Goal: Task Accomplishment & Management: Complete application form

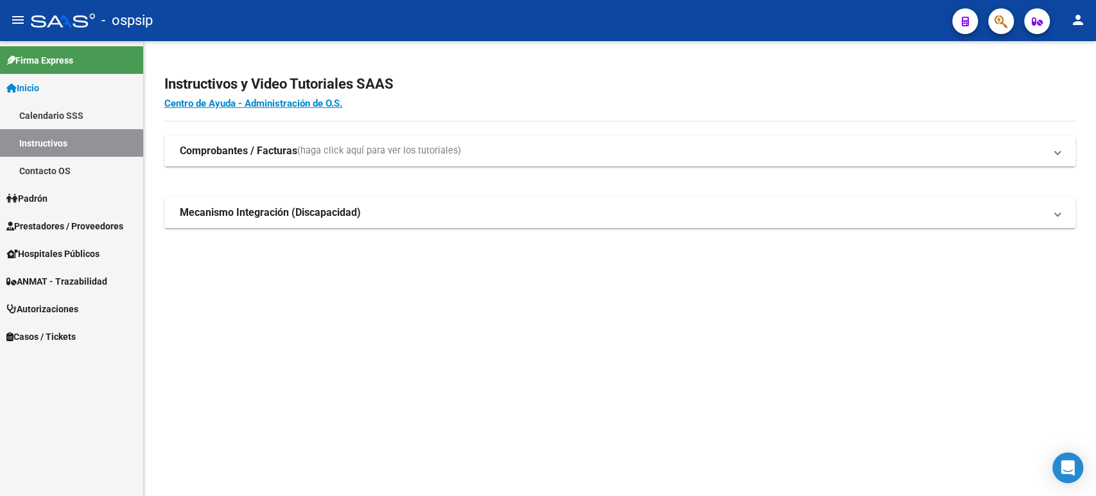
click at [68, 310] on span "Autorizaciones" at bounding box center [42, 309] width 72 height 14
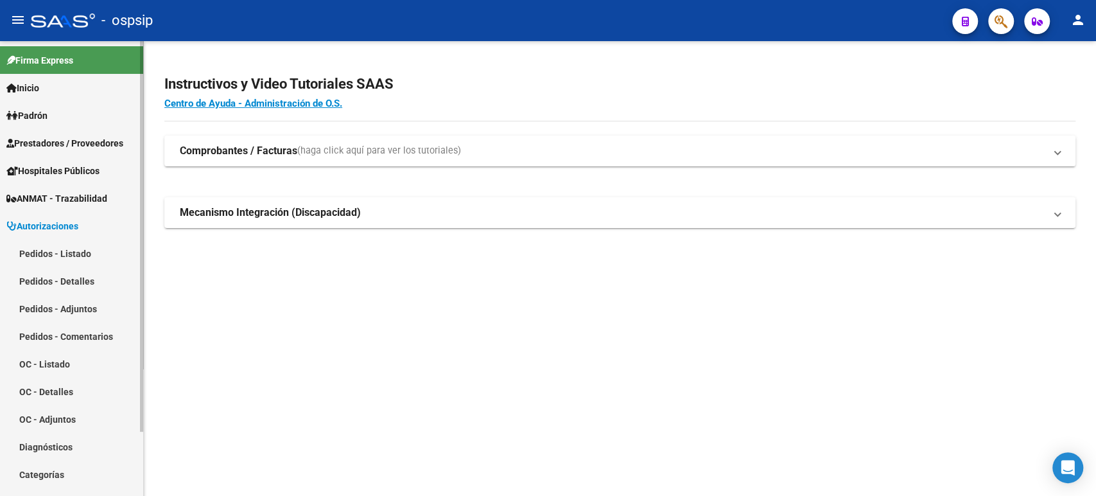
click at [63, 254] on link "Pedidos - Listado" at bounding box center [71, 254] width 143 height 28
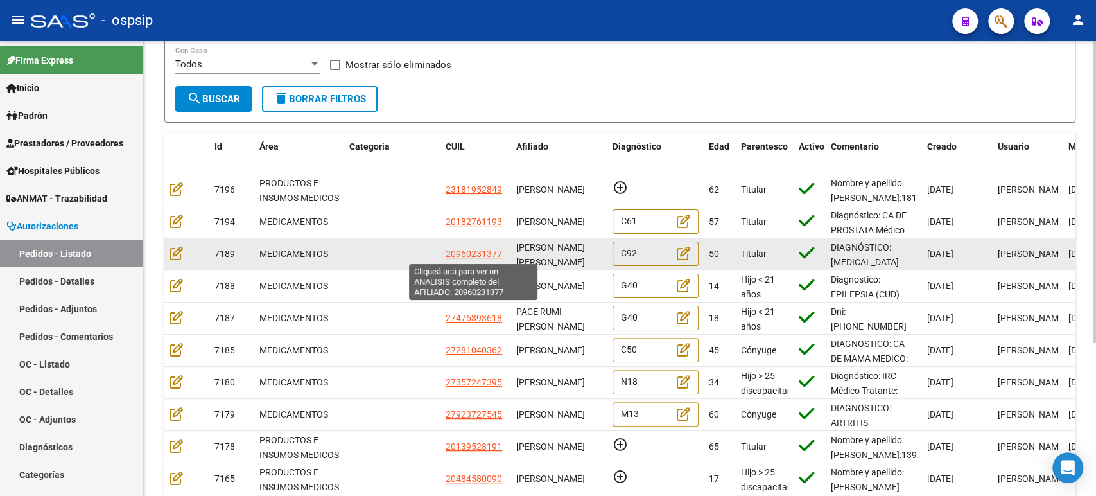
scroll to position [229, 0]
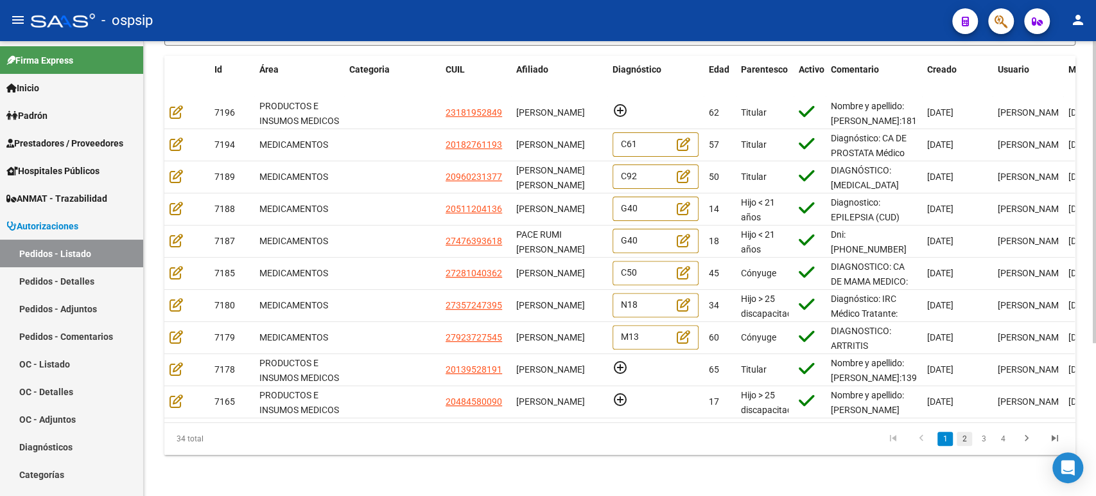
click at [967, 442] on link "2" at bounding box center [964, 439] width 15 height 14
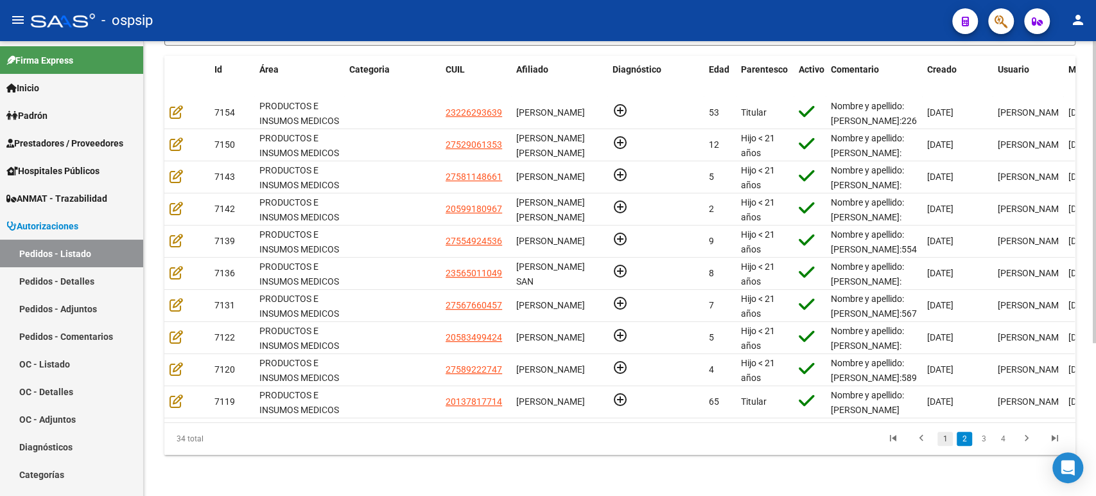
click at [948, 445] on link "1" at bounding box center [945, 439] width 15 height 14
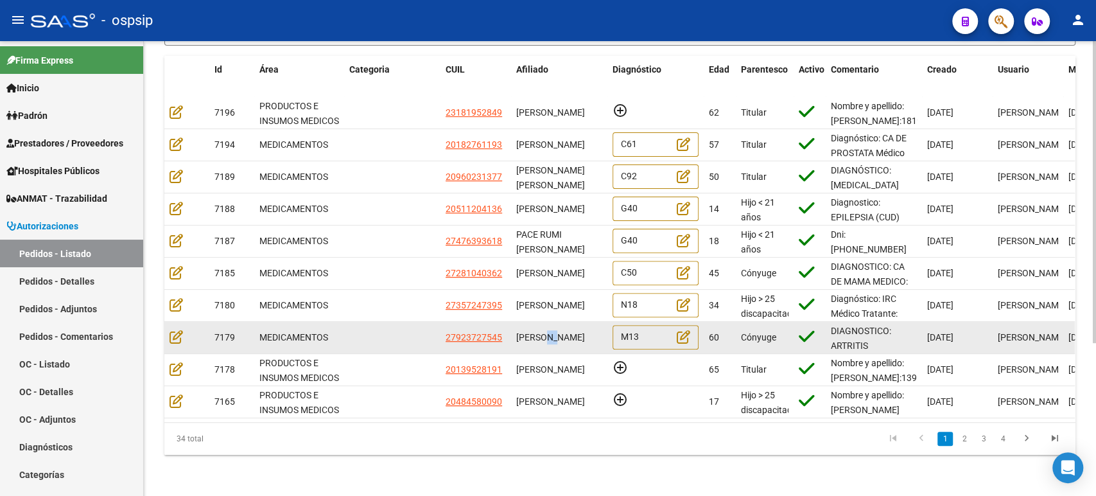
drag, startPoint x: 549, startPoint y: 320, endPoint x: 560, endPoint y: 322, distance: 11.0
click at [560, 332] on span "[PERSON_NAME]" at bounding box center [550, 337] width 69 height 10
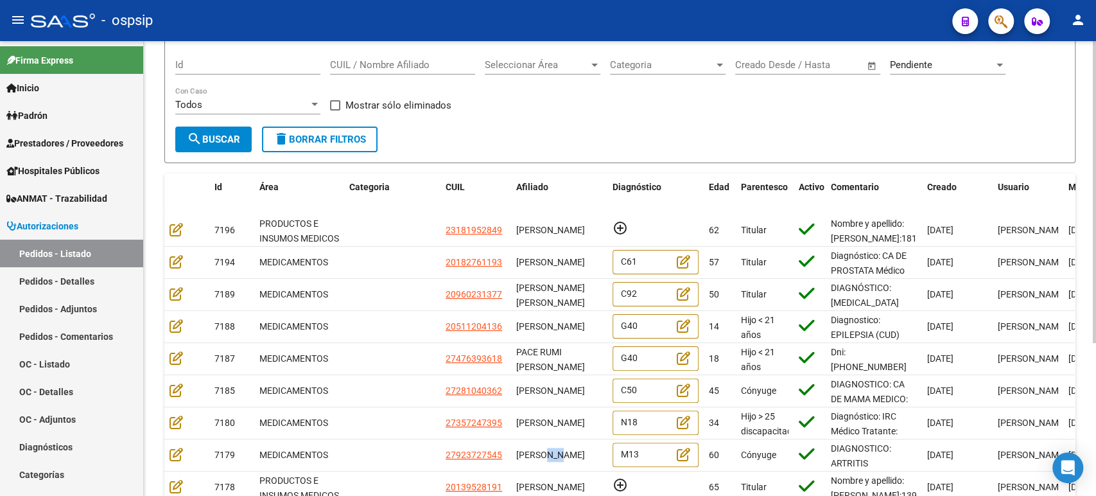
scroll to position [0, 0]
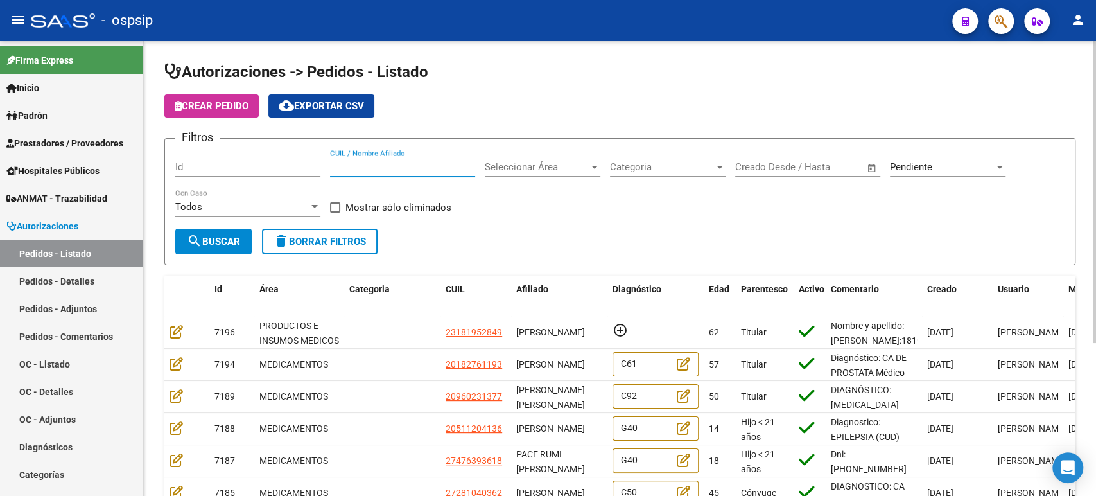
click at [421, 170] on input "CUIL / Nombre Afiliado" at bounding box center [402, 167] width 145 height 12
click at [931, 171] on span "Pendiente" at bounding box center [911, 167] width 42 height 12
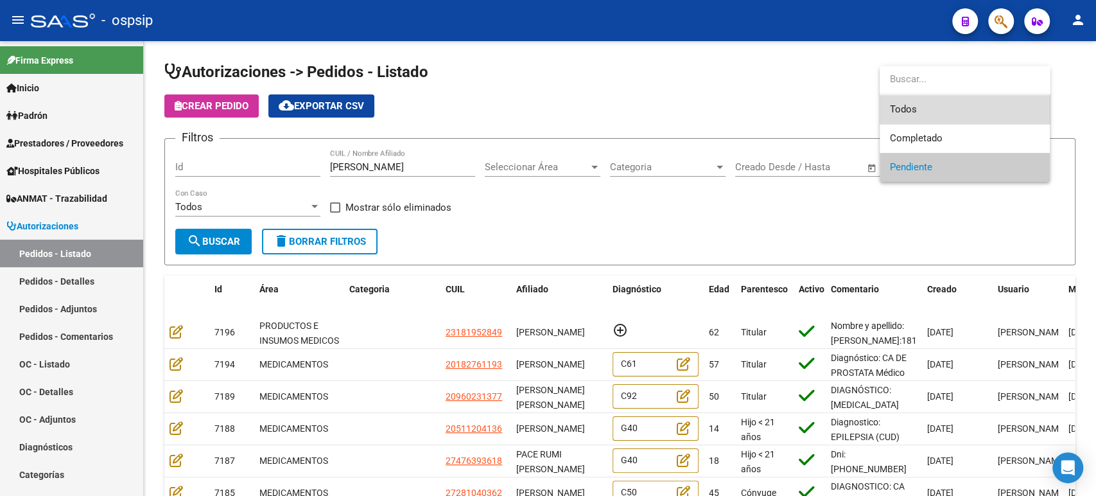
click at [920, 110] on span "Todos" at bounding box center [965, 109] width 150 height 29
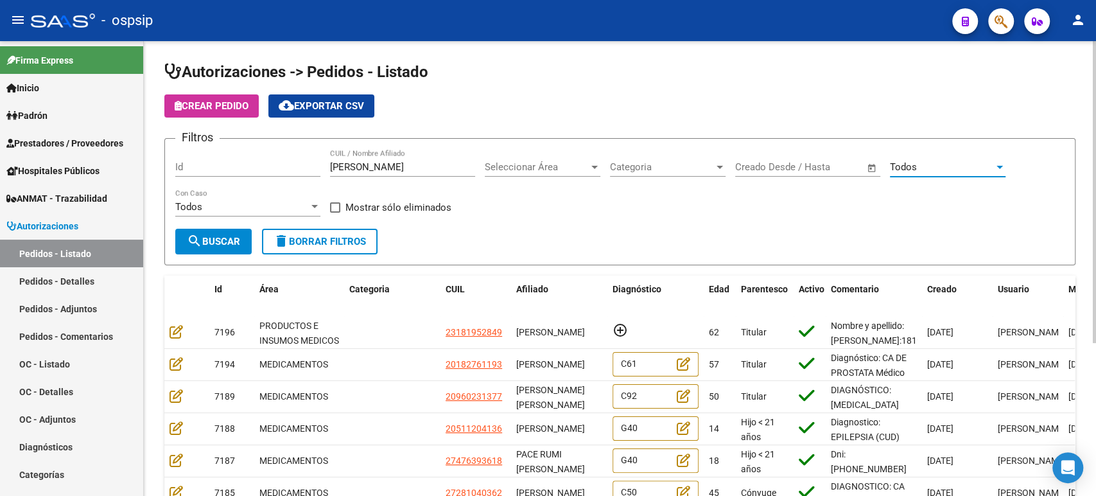
click at [247, 236] on button "search Buscar" at bounding box center [213, 242] width 76 height 26
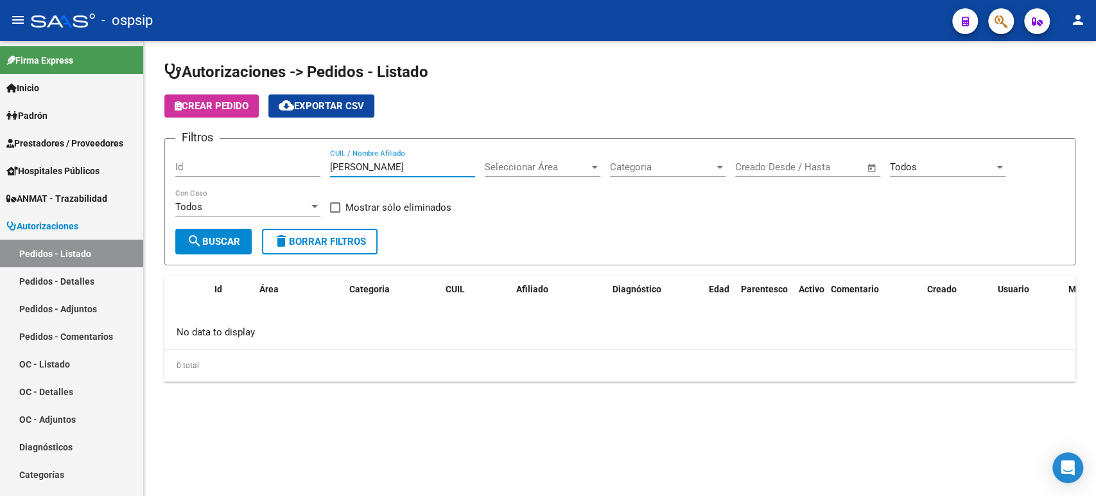
drag, startPoint x: 355, startPoint y: 165, endPoint x: 329, endPoint y: 79, distance: 90.0
click at [305, 131] on app-list-header "Autorizaciones -> Pedidos - Listado Crear Pedido cloud_download Exportar CSV Fi…" at bounding box center [619, 164] width 911 height 204
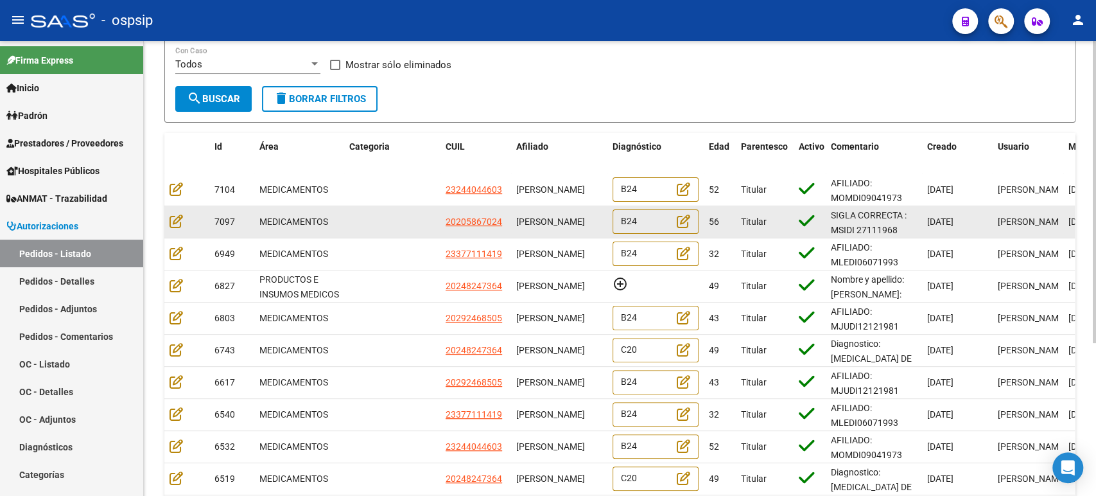
scroll to position [214, 0]
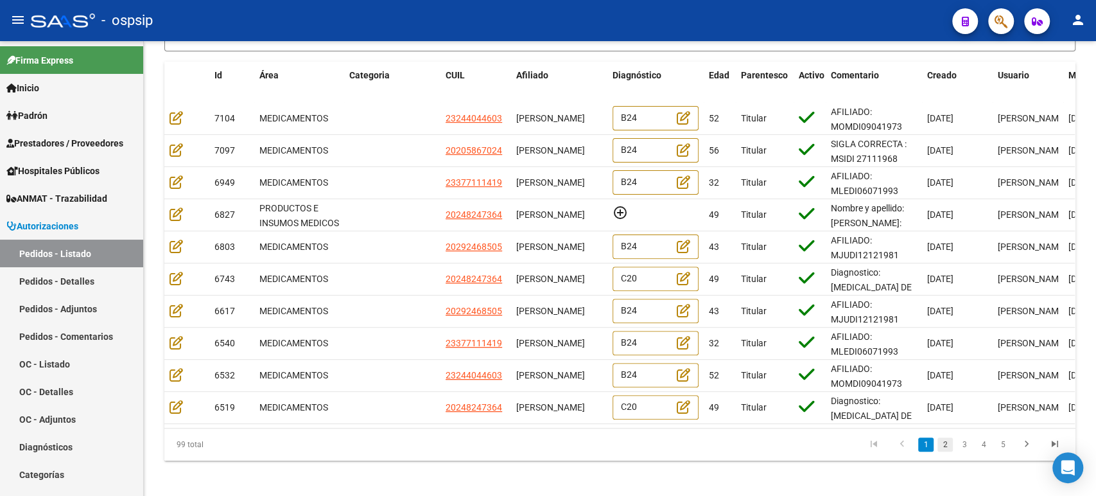
type input "diaz"
click at [947, 452] on link "2" at bounding box center [945, 444] width 15 height 14
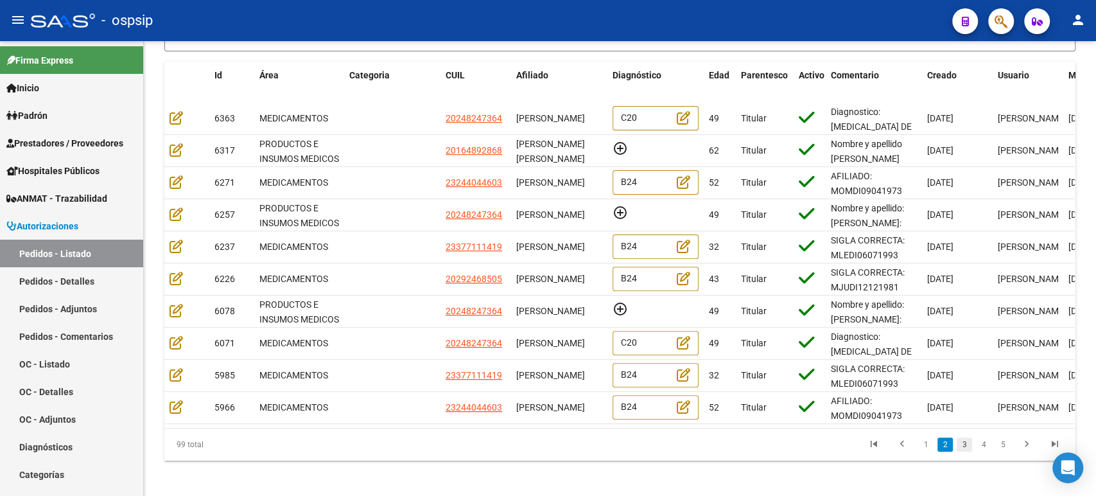
click at [962, 452] on link "3" at bounding box center [964, 444] width 15 height 14
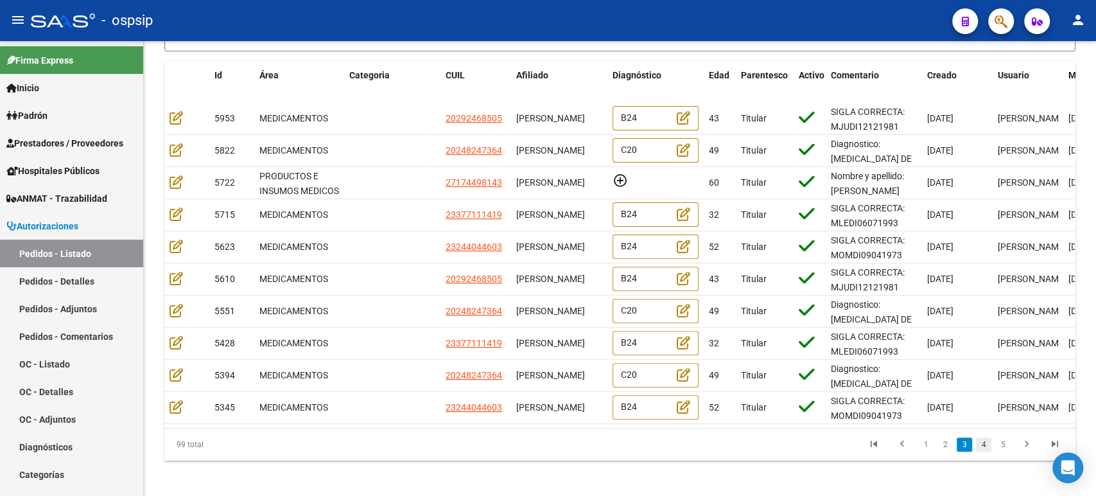
click at [988, 452] on link "4" at bounding box center [983, 444] width 15 height 14
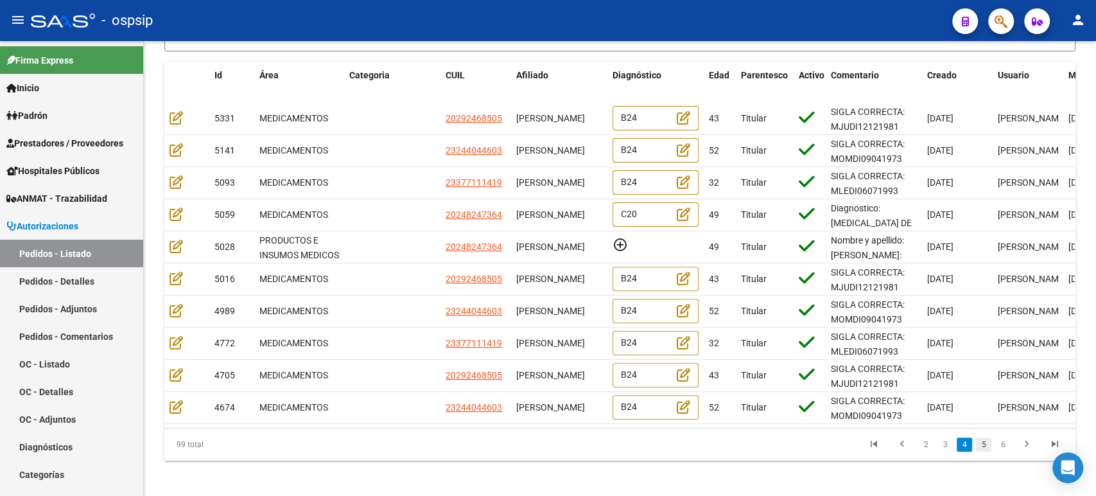
click at [986, 452] on link "5" at bounding box center [983, 444] width 15 height 14
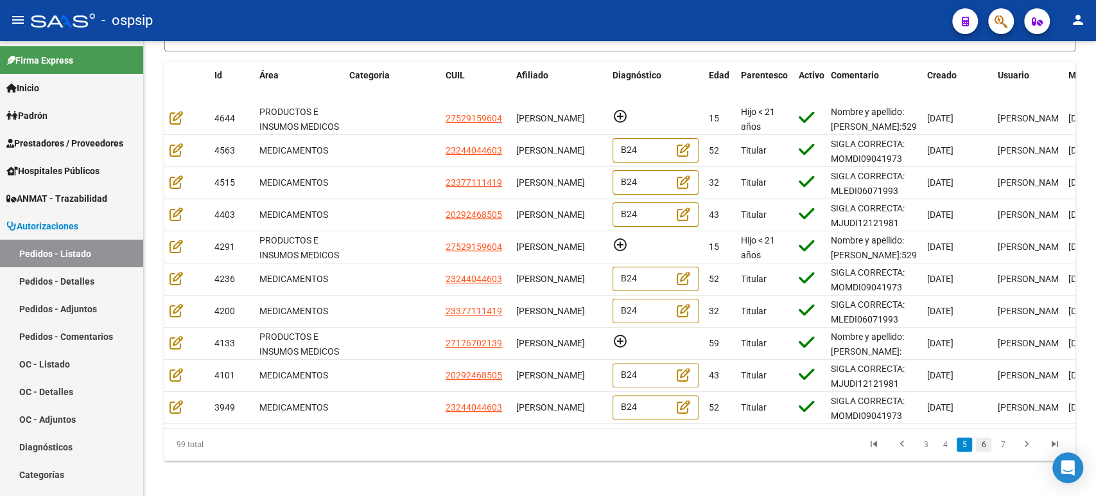
click at [980, 452] on link "6" at bounding box center [983, 444] width 15 height 14
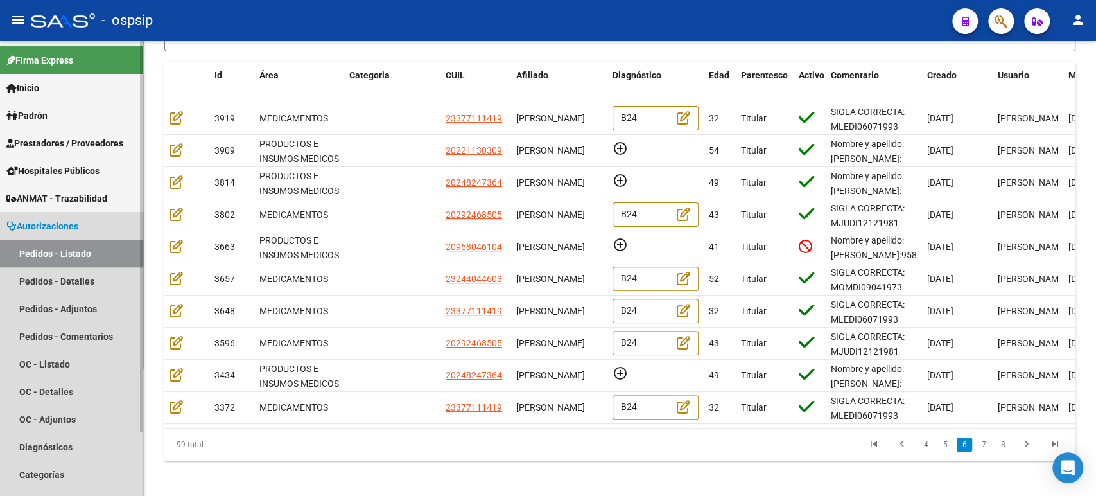
click at [57, 250] on link "Pedidos - Listado" at bounding box center [71, 254] width 143 height 28
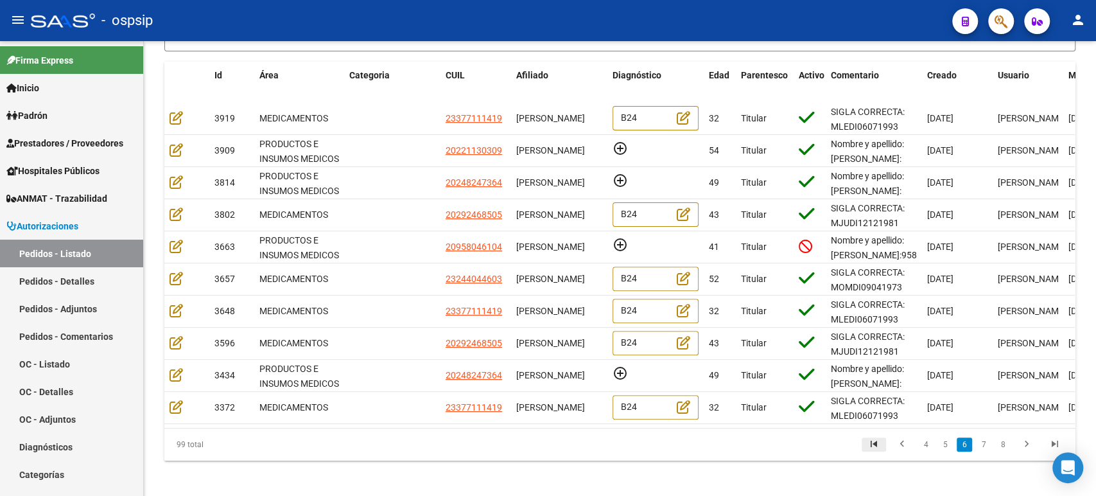
click at [874, 453] on icon "go to first page" at bounding box center [874, 445] width 17 height 15
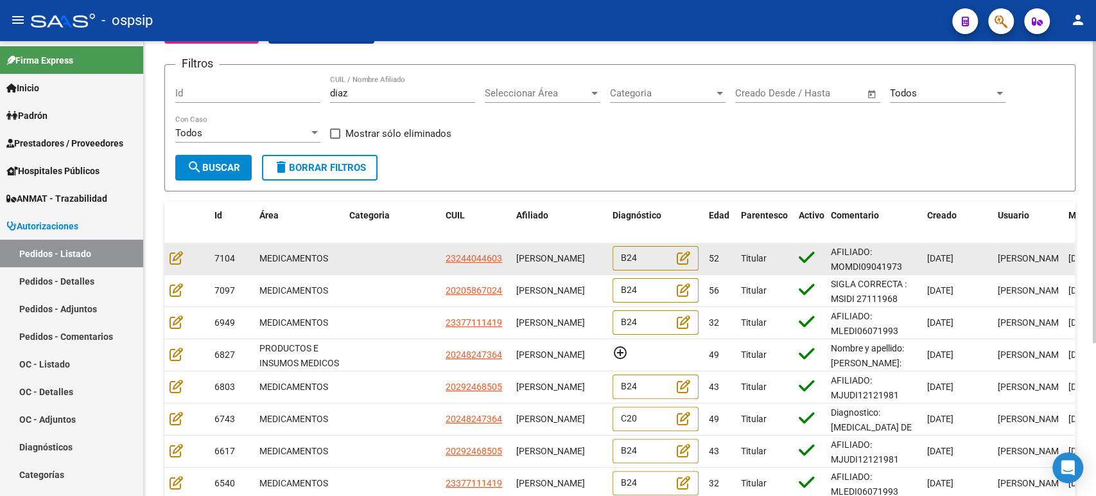
scroll to position [0, 0]
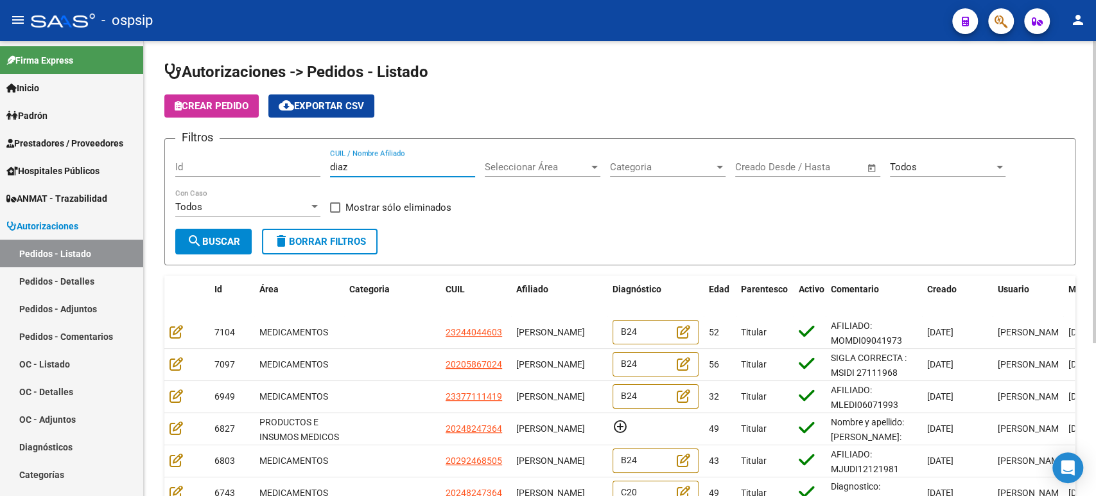
drag, startPoint x: 342, startPoint y: 164, endPoint x: 272, endPoint y: 154, distance: 70.1
click at [272, 154] on div "Filtros Id [PERSON_NAME] CUIL / Nombre Afiliado Seleccionar Área Seleccionar Ár…" at bounding box center [620, 189] width 890 height 80
paste input "[PERSON_NAME]"
type input "[PERSON_NAME]"
click at [234, 243] on span "search Buscar" at bounding box center [213, 242] width 53 height 12
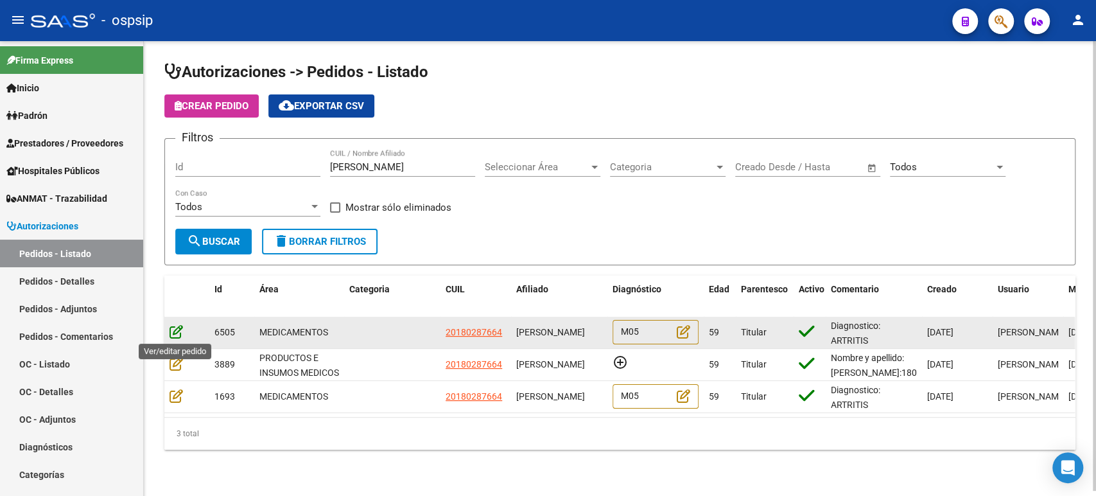
click at [177, 333] on icon at bounding box center [176, 331] width 13 height 14
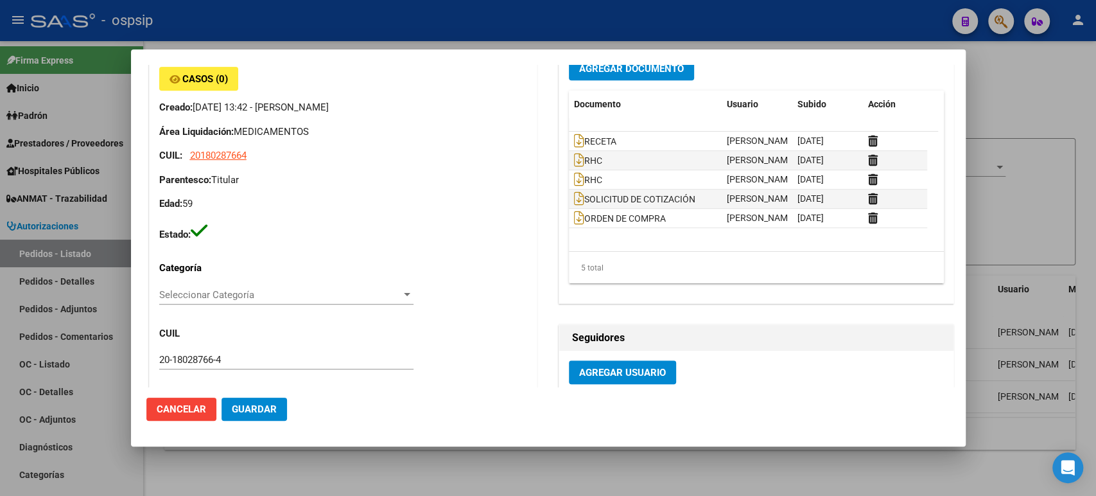
scroll to position [380, 0]
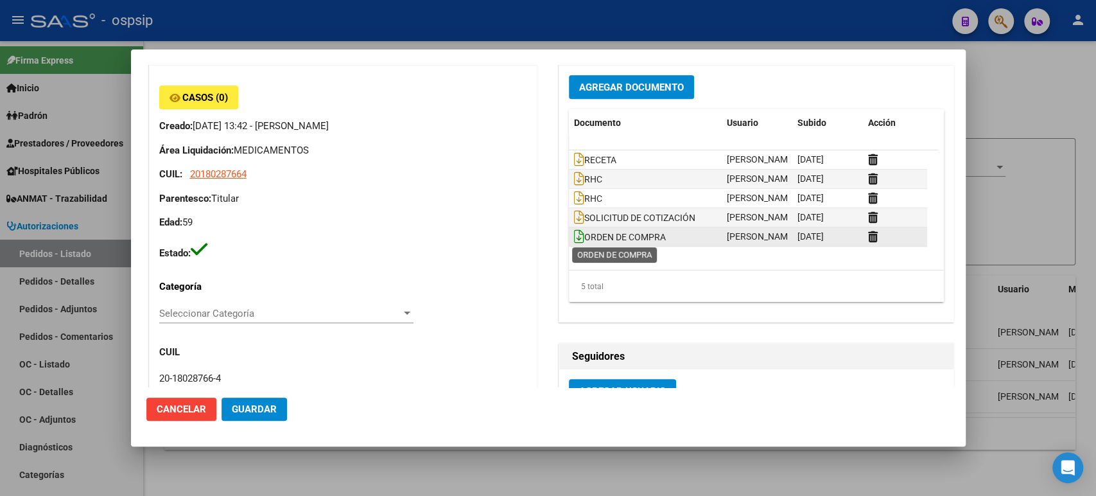
click at [574, 232] on icon at bounding box center [579, 236] width 10 height 14
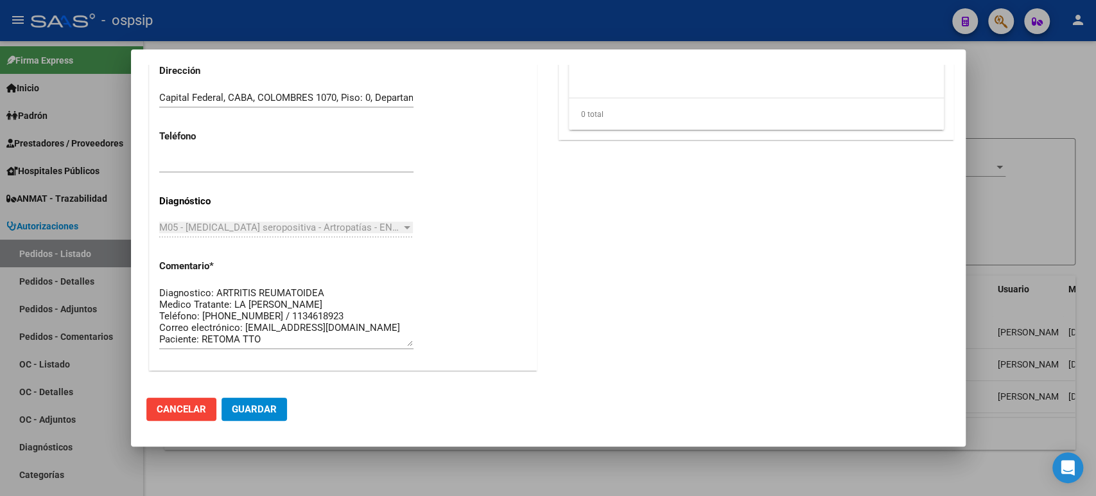
scroll to position [499, 0]
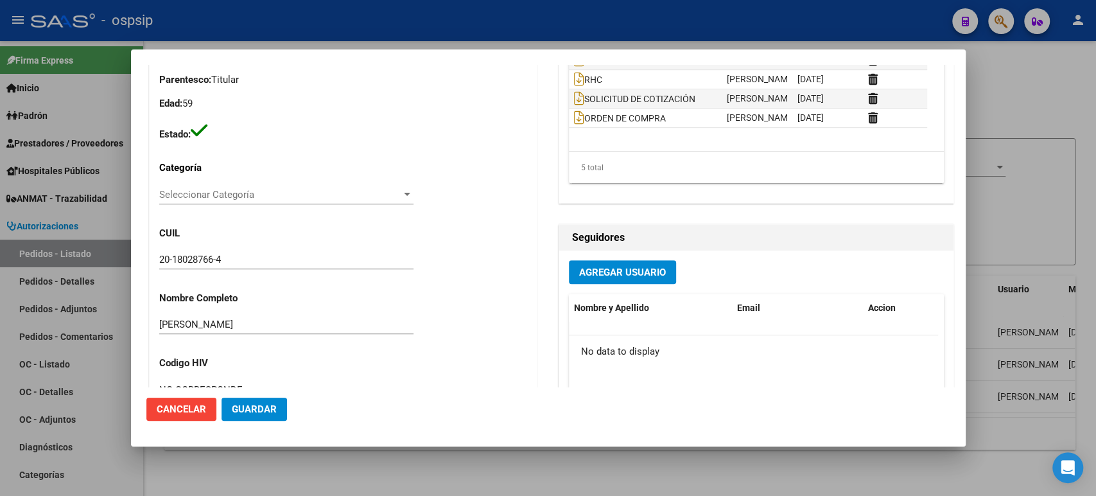
click at [1048, 205] on div at bounding box center [548, 248] width 1096 height 496
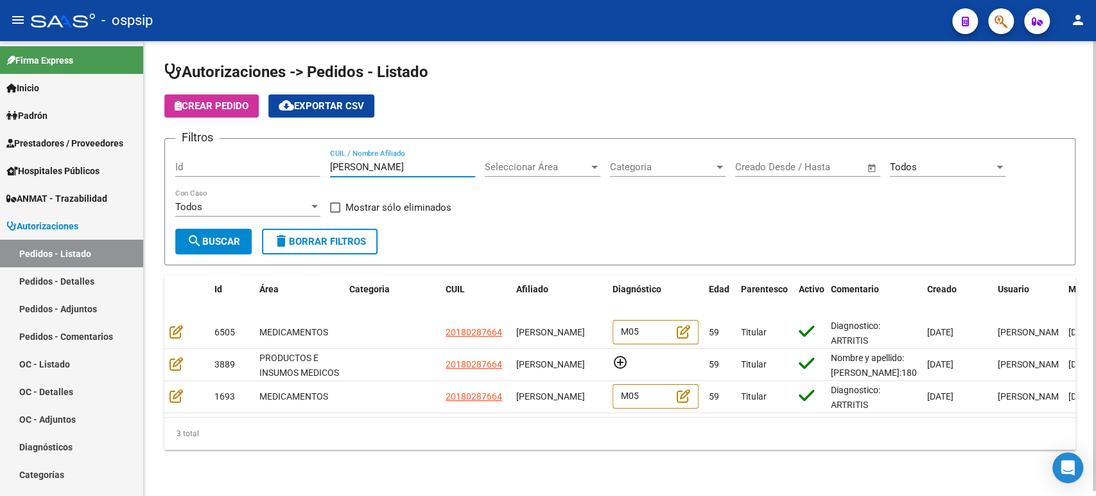
drag, startPoint x: 465, startPoint y: 168, endPoint x: 231, endPoint y: 113, distance: 240.2
click at [216, 161] on div "Filtros Id [PERSON_NAME] CUIL / Nombre Afiliado Seleccionar Área Seleccionar Ár…" at bounding box center [620, 189] width 890 height 80
paste input "[PERSON_NAME]"
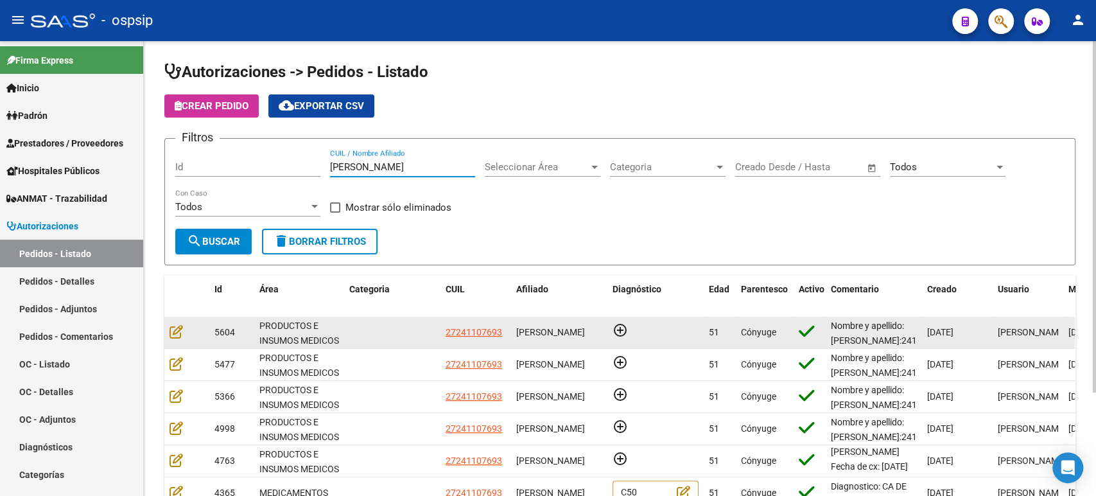
scroll to position [133, 0]
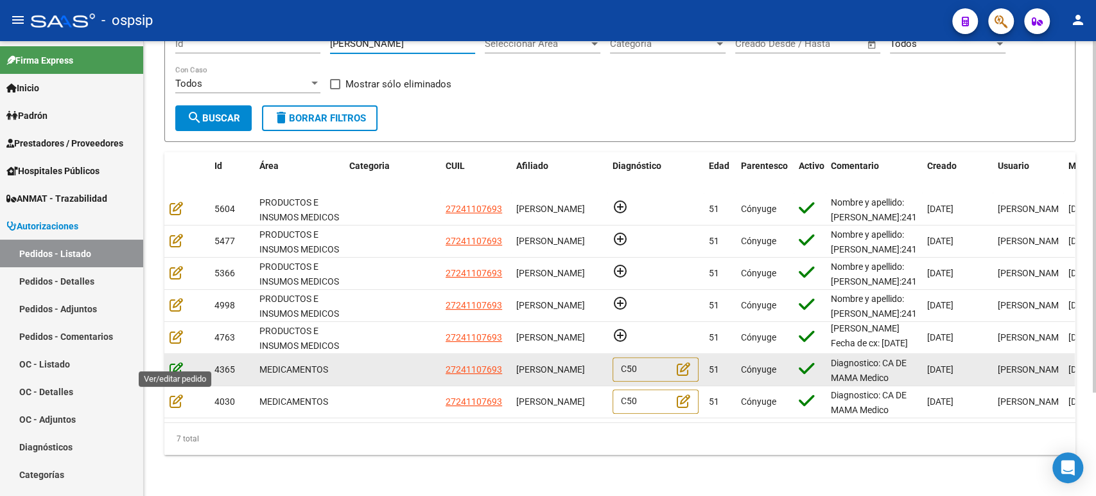
type input "[PERSON_NAME]"
click at [179, 362] on icon at bounding box center [176, 369] width 13 height 14
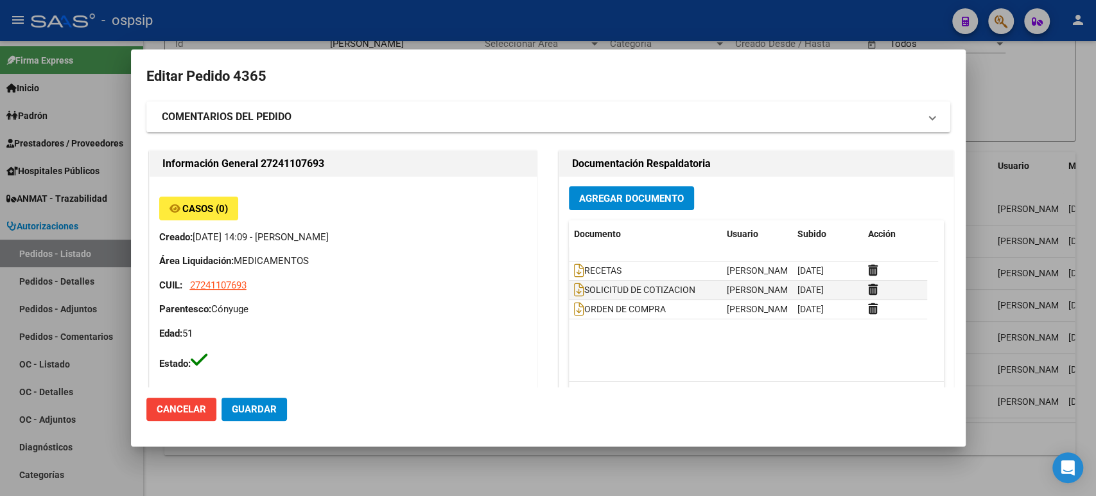
type input "[PERSON_NAME]"
type input "[GEOGRAPHIC_DATA], [PERSON_NAME] DEL CAMPO 156, Departamento: 1"
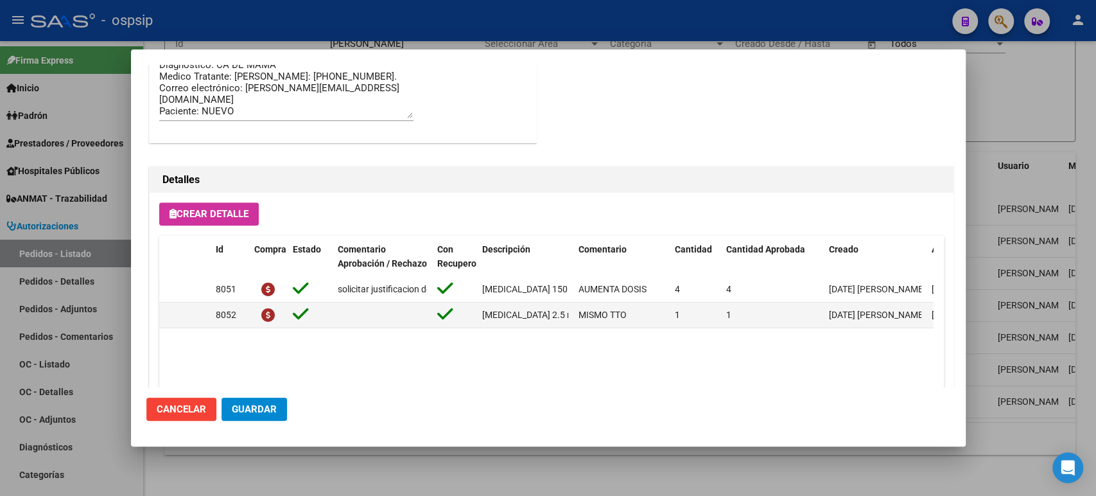
scroll to position [895, 0]
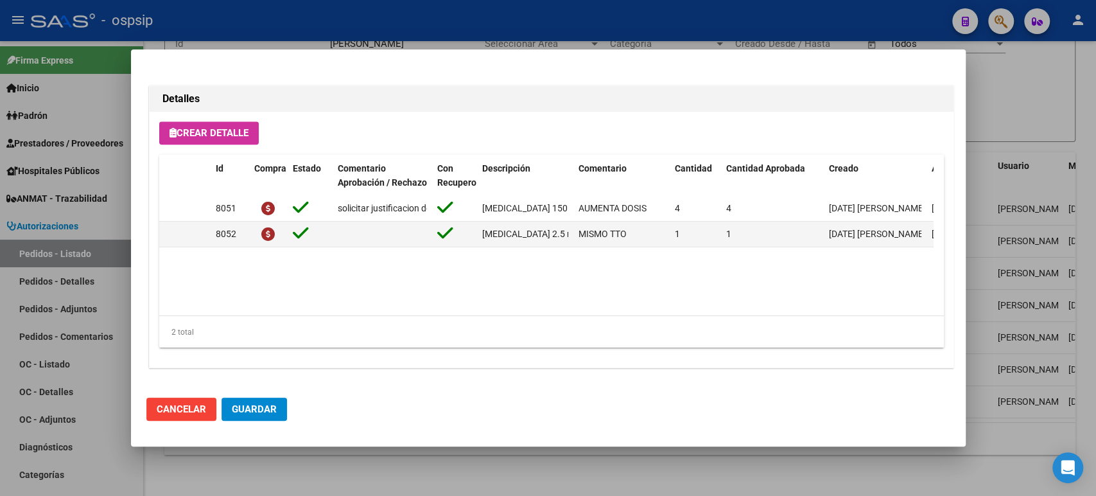
click at [1026, 191] on div at bounding box center [548, 248] width 1096 height 496
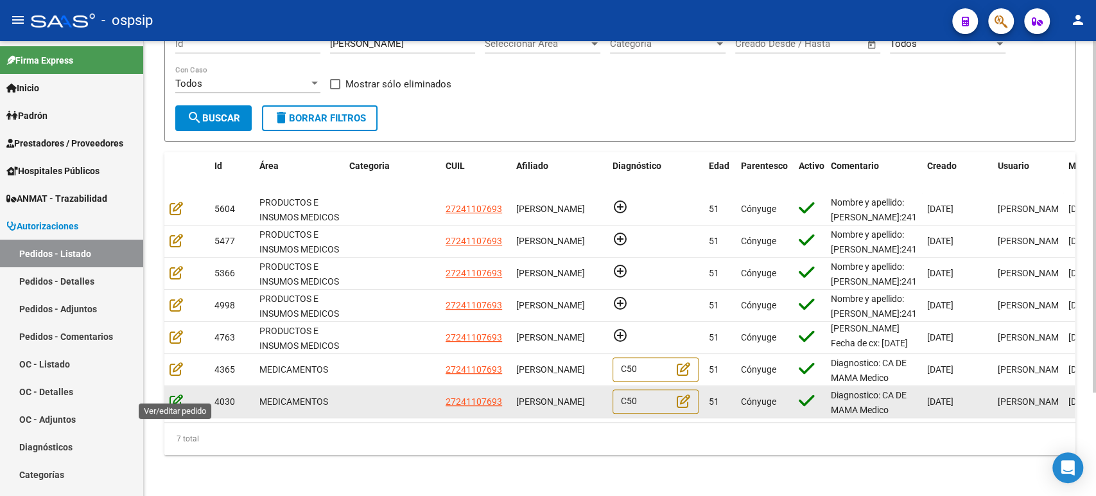
click at [177, 394] on icon at bounding box center [176, 401] width 13 height 14
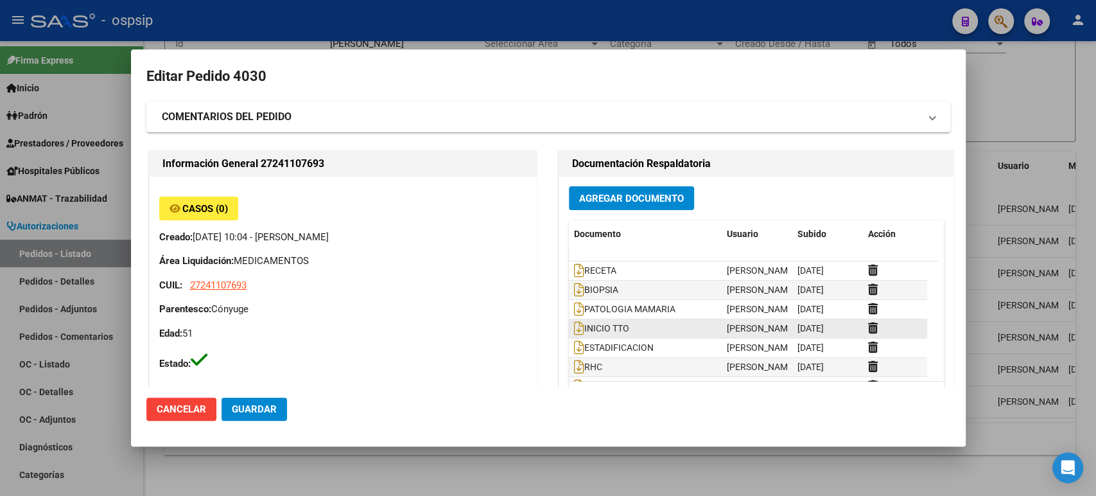
type input "[PERSON_NAME]"
type input "[GEOGRAPHIC_DATA], [PERSON_NAME] DEL CAMPO 156, Departamento: 1"
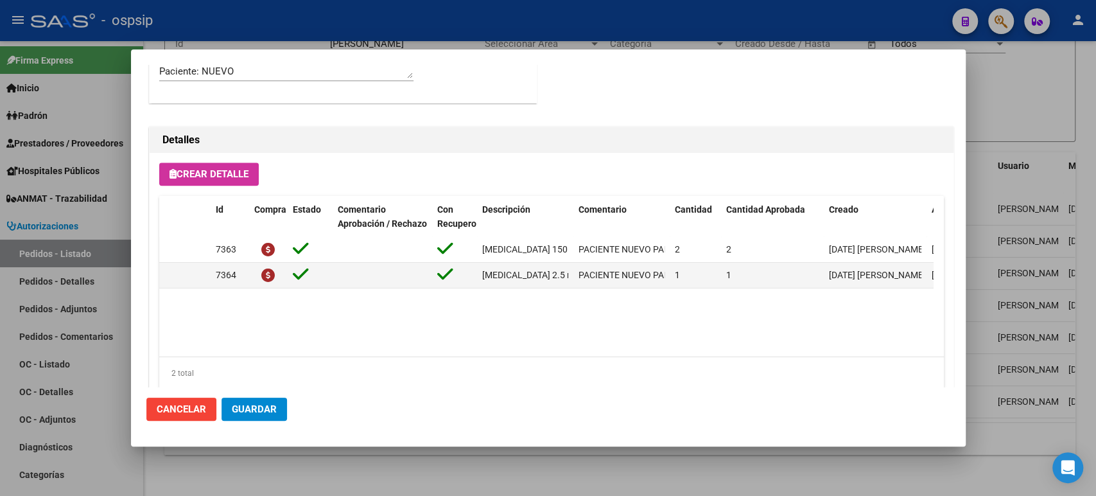
scroll to position [856, 0]
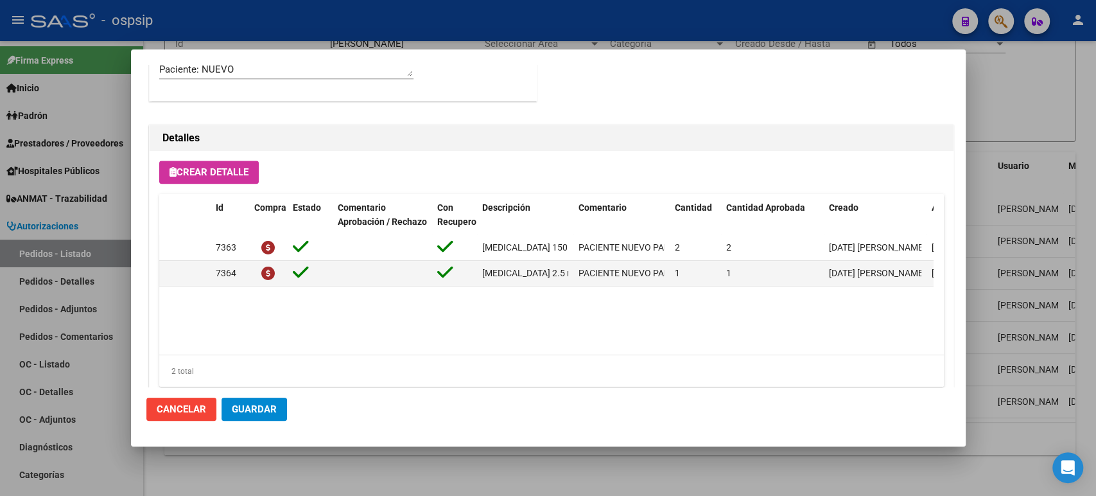
click at [1021, 249] on div at bounding box center [548, 248] width 1096 height 496
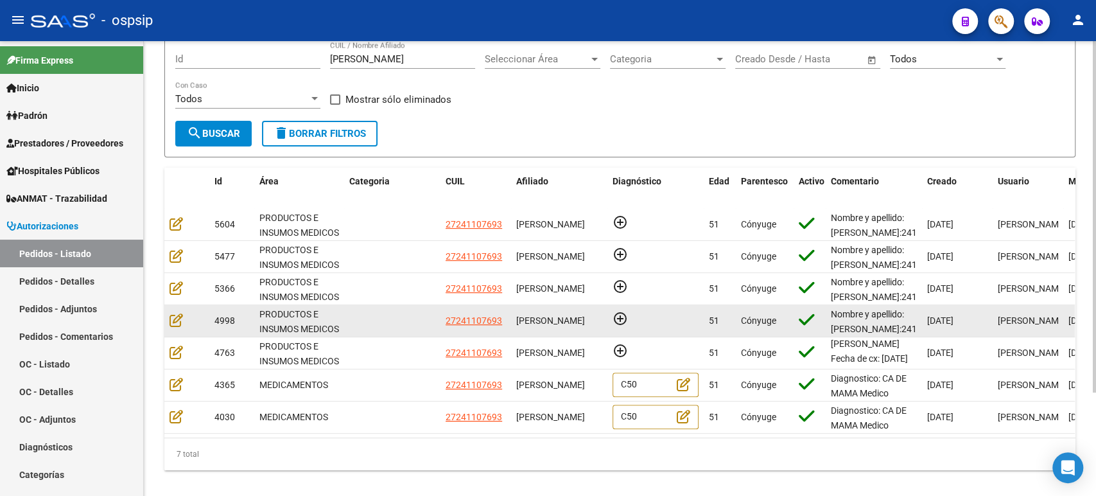
scroll to position [133, 0]
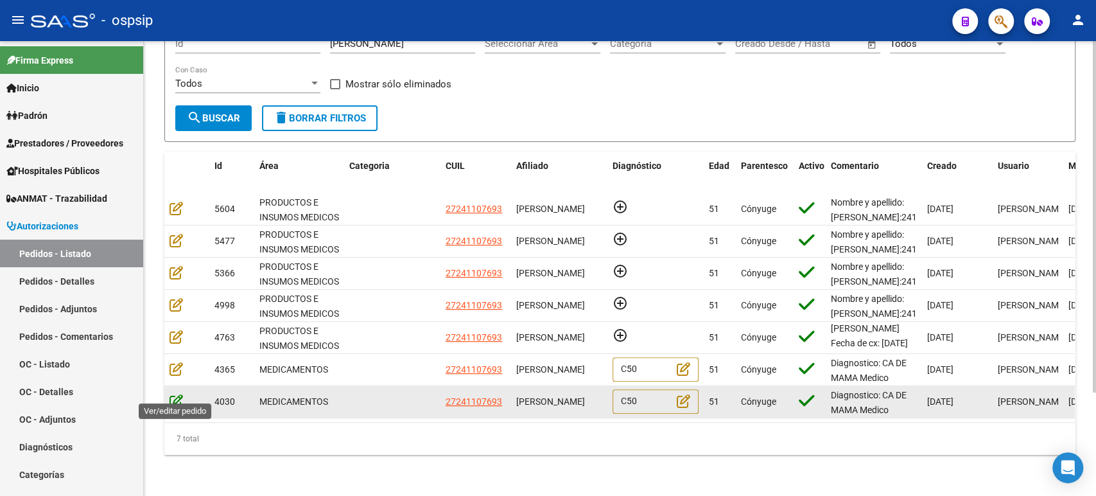
click at [181, 394] on icon at bounding box center [176, 401] width 13 height 14
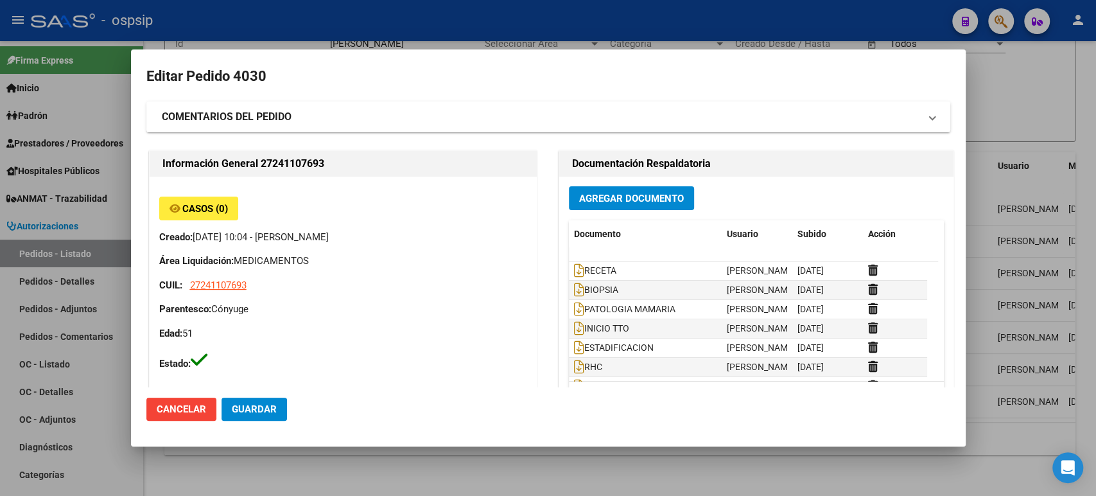
type input "[PERSON_NAME]"
type input "[GEOGRAPHIC_DATA], [PERSON_NAME] DEL CAMPO 156, Departamento: 1"
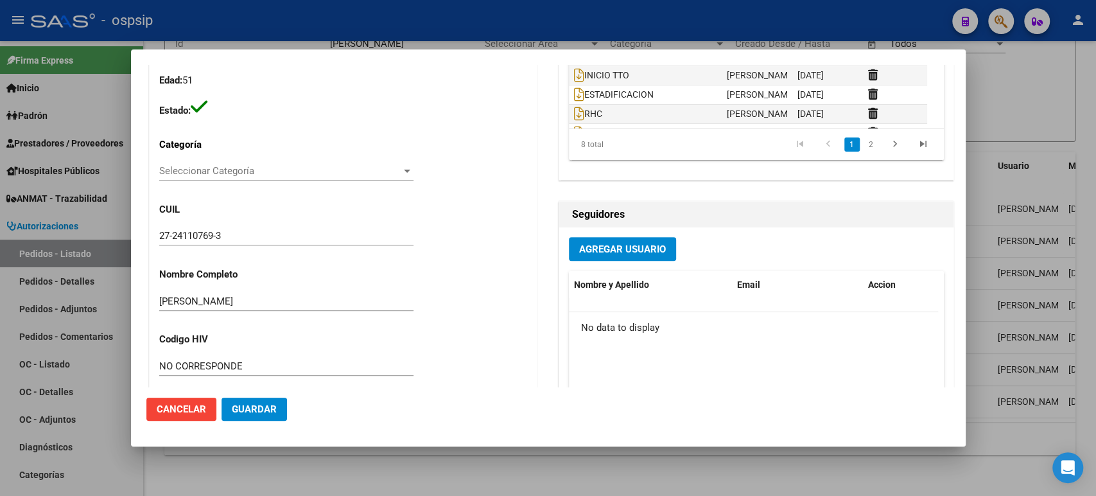
scroll to position [182, 0]
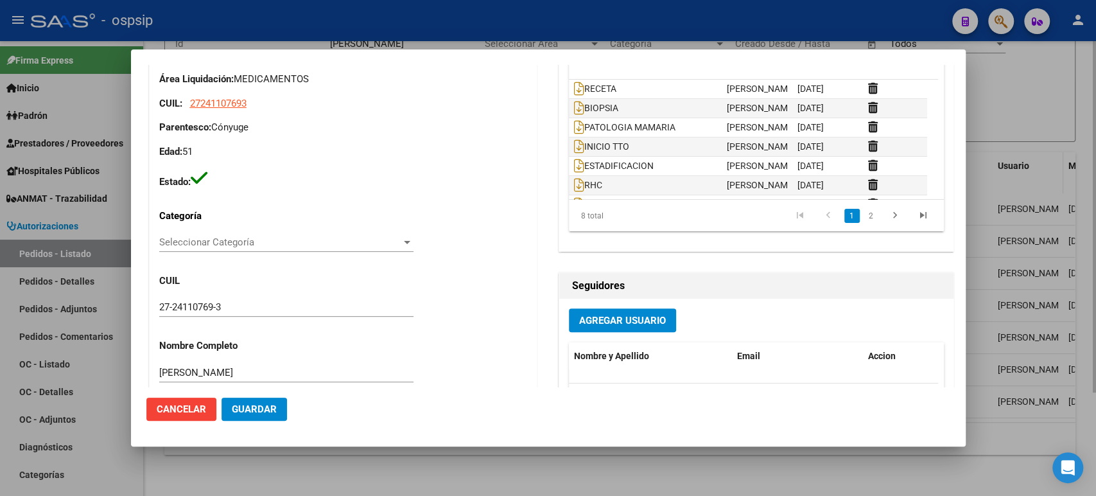
click at [1046, 170] on div at bounding box center [548, 248] width 1096 height 496
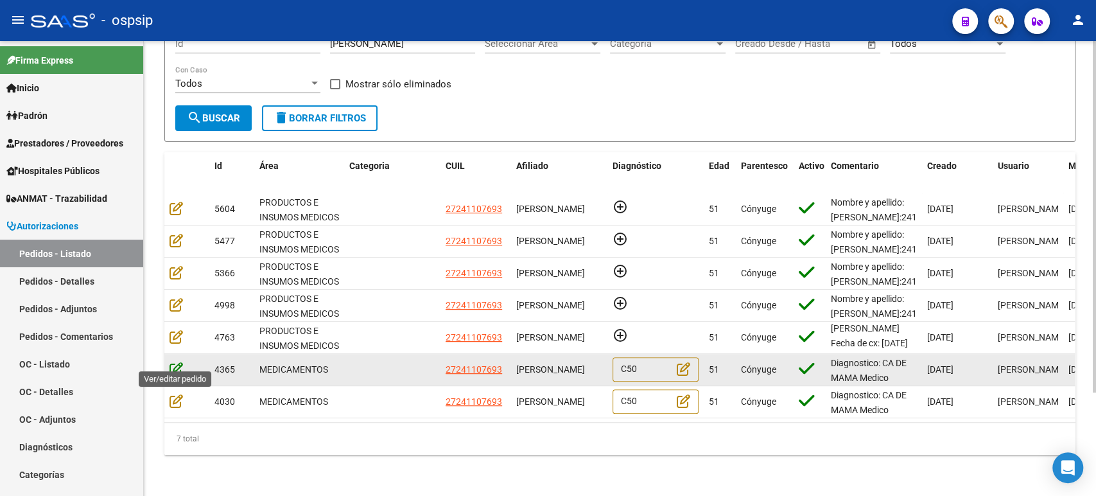
click at [173, 362] on icon at bounding box center [176, 369] width 13 height 14
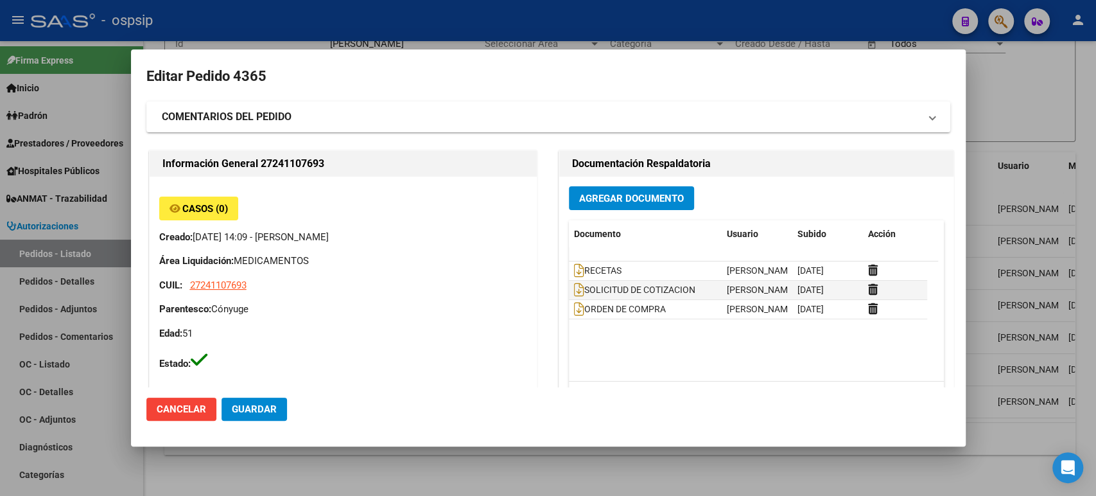
type input "[PERSON_NAME]"
type input "[GEOGRAPHIC_DATA], [PERSON_NAME] DEL CAMPO 156, Departamento: 1"
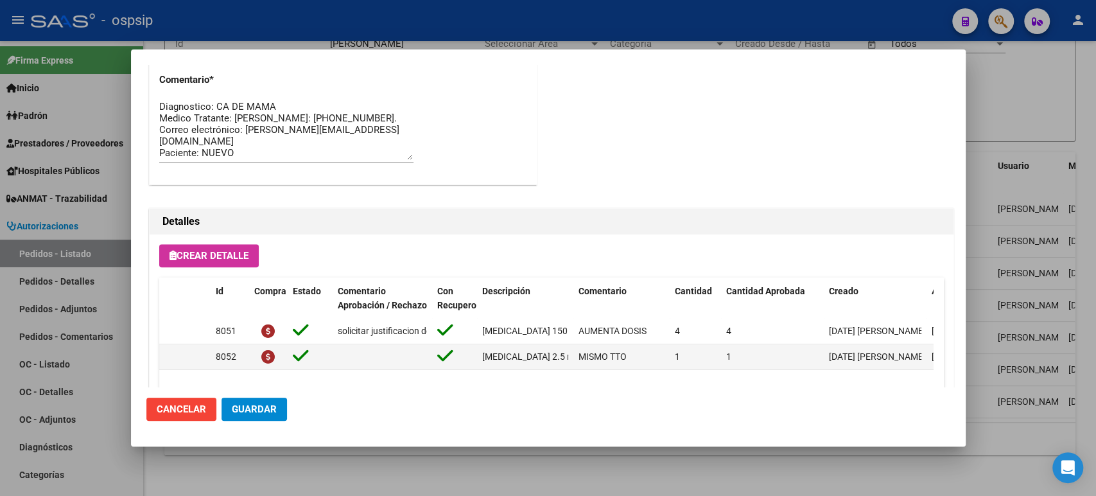
scroll to position [895, 0]
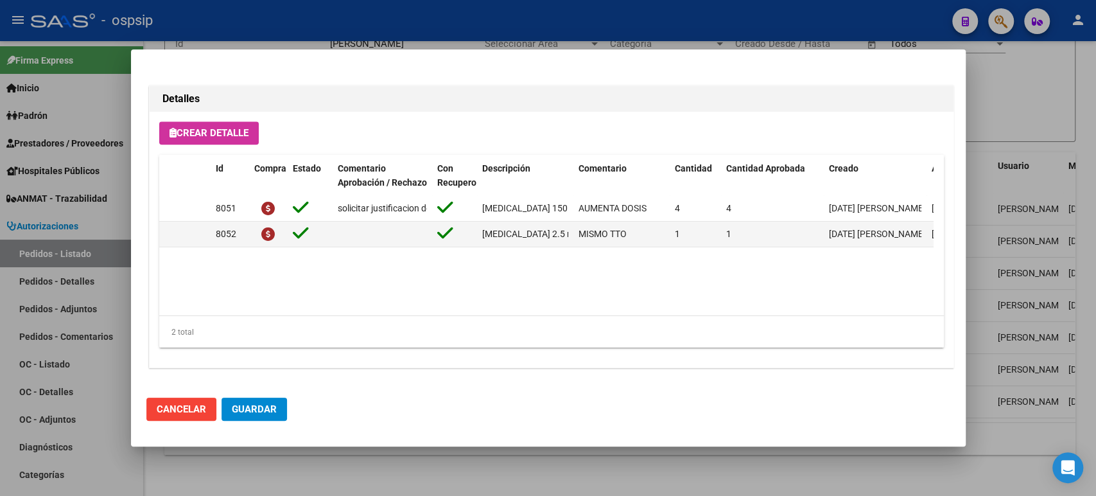
click at [999, 175] on div at bounding box center [548, 248] width 1096 height 496
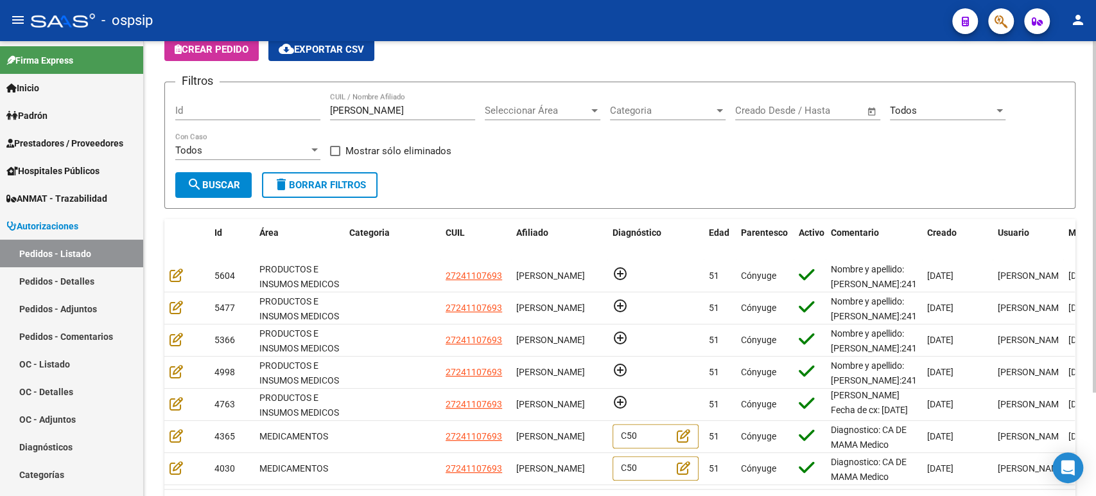
scroll to position [0, 0]
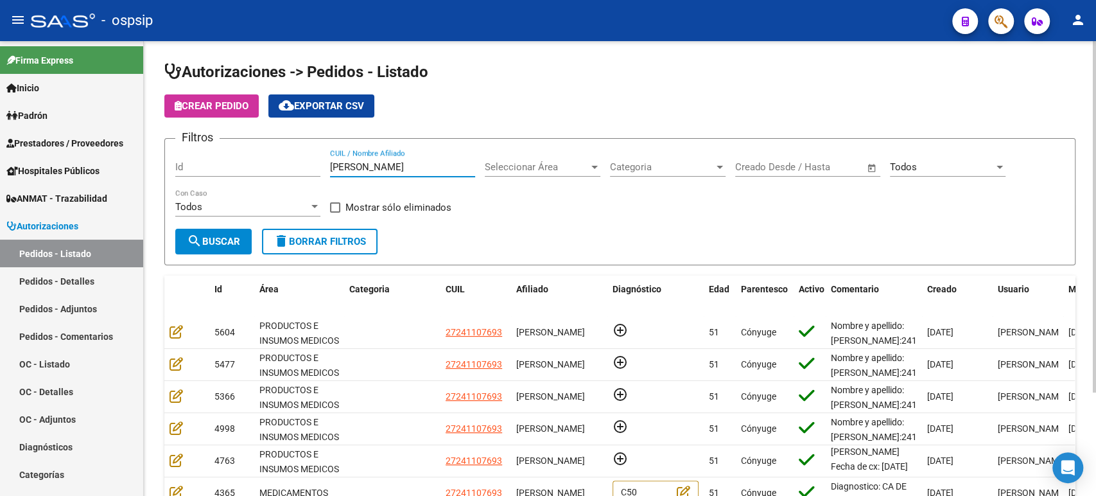
drag, startPoint x: 424, startPoint y: 165, endPoint x: 177, endPoint y: 127, distance: 250.2
click at [184, 152] on div "Filtros Id [PERSON_NAME] CUIL / Nombre Afiliado Seleccionar Área Seleccionar Ár…" at bounding box center [620, 189] width 890 height 80
click at [922, 172] on div "Todos" at bounding box center [942, 167] width 104 height 12
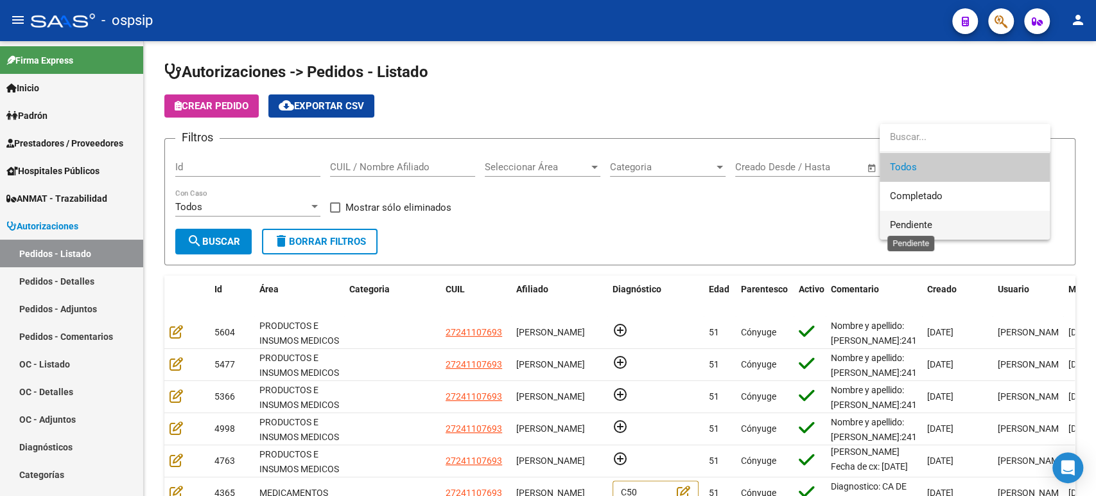
click at [925, 225] on span "Pendiente" at bounding box center [911, 225] width 42 height 12
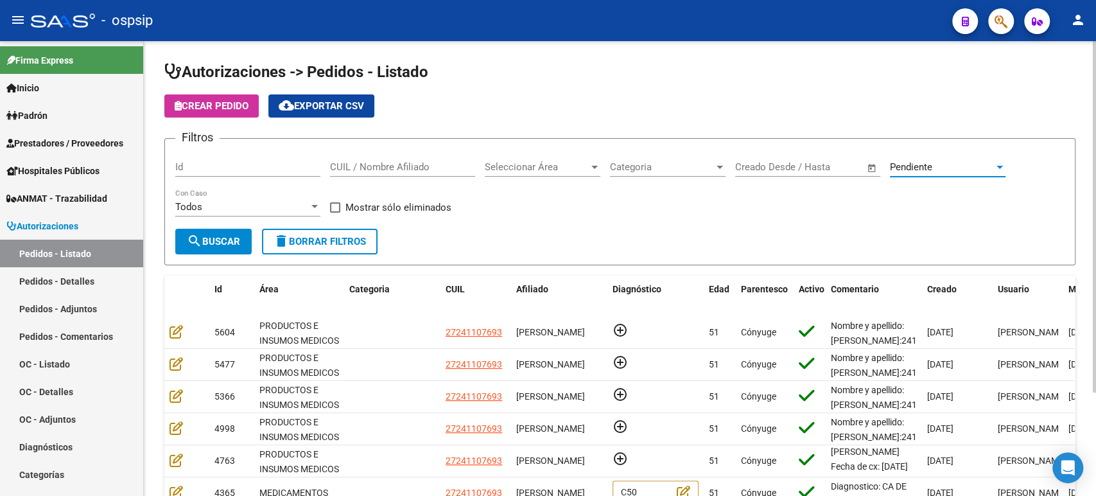
click at [224, 241] on span "search Buscar" at bounding box center [213, 242] width 53 height 12
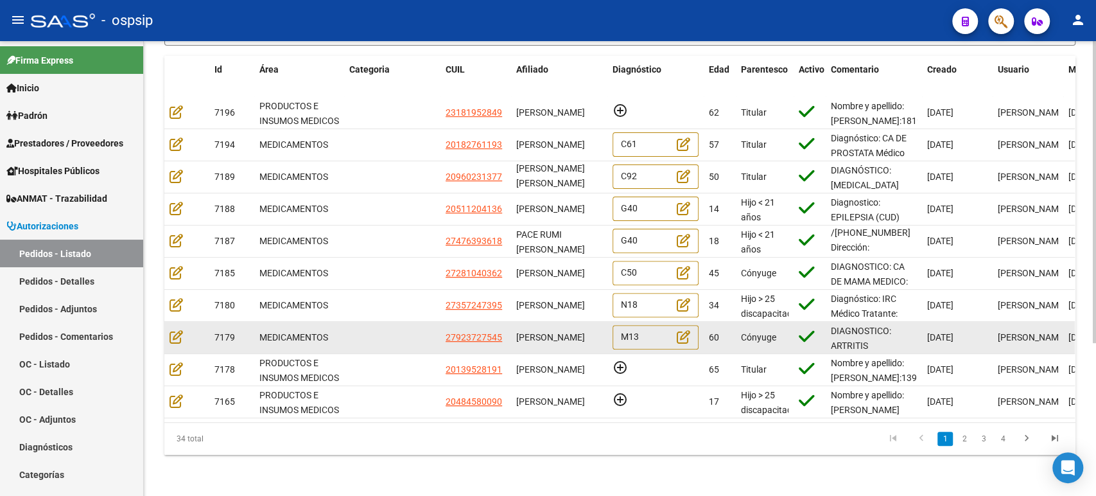
drag, startPoint x: 587, startPoint y: 338, endPoint x: 516, endPoint y: 322, distance: 72.4
click at [516, 330] on div "[PERSON_NAME]" at bounding box center [559, 337] width 86 height 15
copy span "[PERSON_NAME]"
click at [182, 329] on icon at bounding box center [176, 336] width 13 height 14
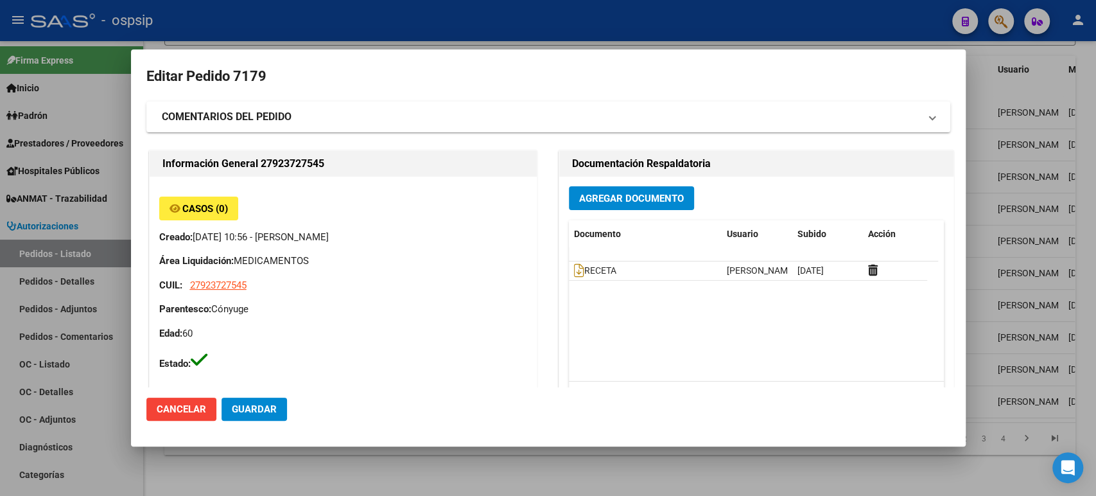
type input "[GEOGRAPHIC_DATA], [PERSON_NAME][STREET_ADDRESS][PERSON_NAME]"
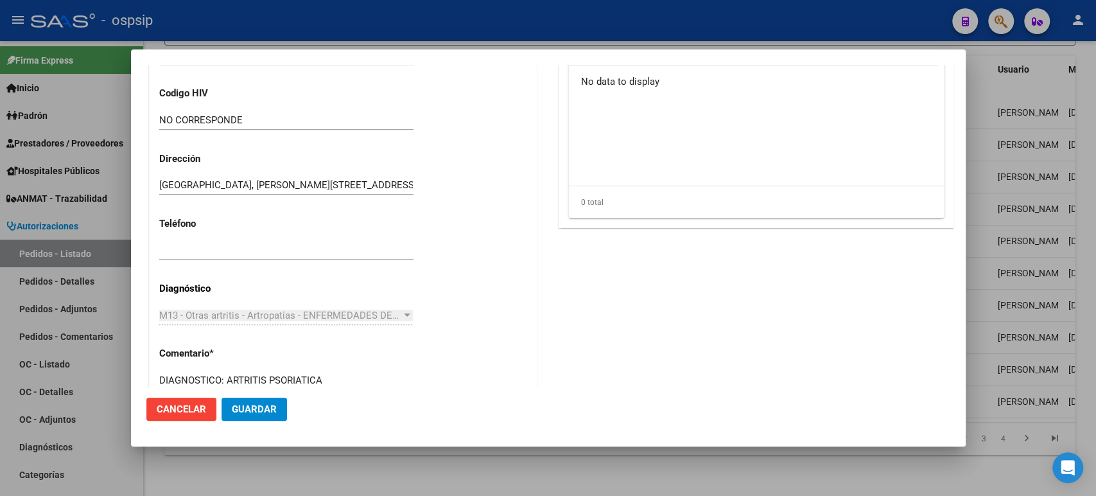
scroll to position [895, 0]
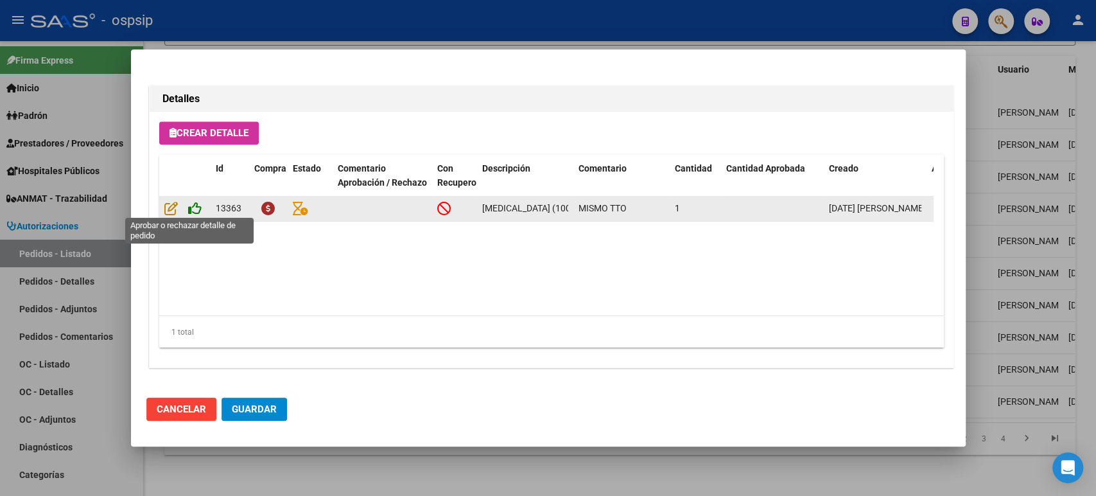
click at [197, 209] on icon at bounding box center [194, 208] width 13 height 14
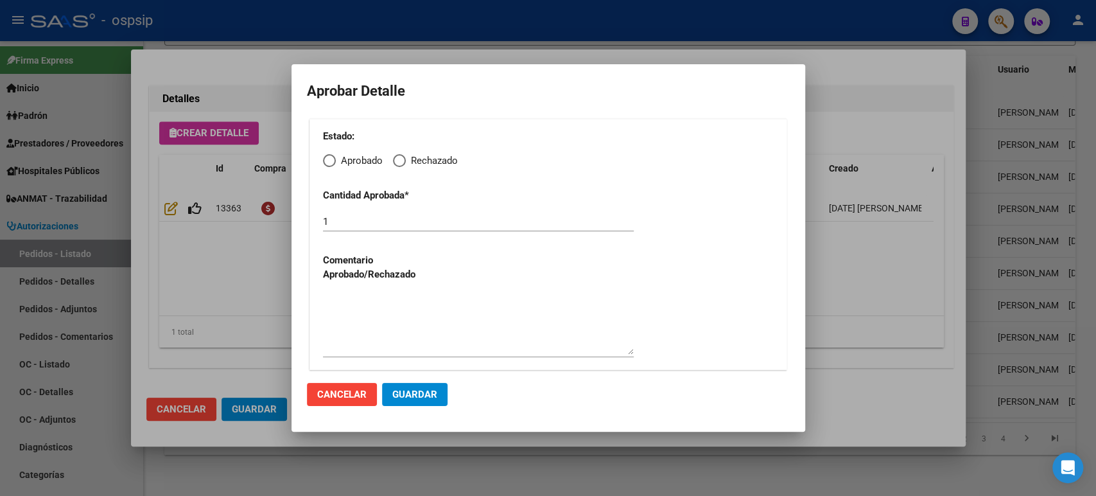
click at [332, 162] on span "Elija una opción" at bounding box center [329, 160] width 13 height 13
click at [332, 162] on input "Aprobado" at bounding box center [329, 160] width 13 height 13
radio input "true"
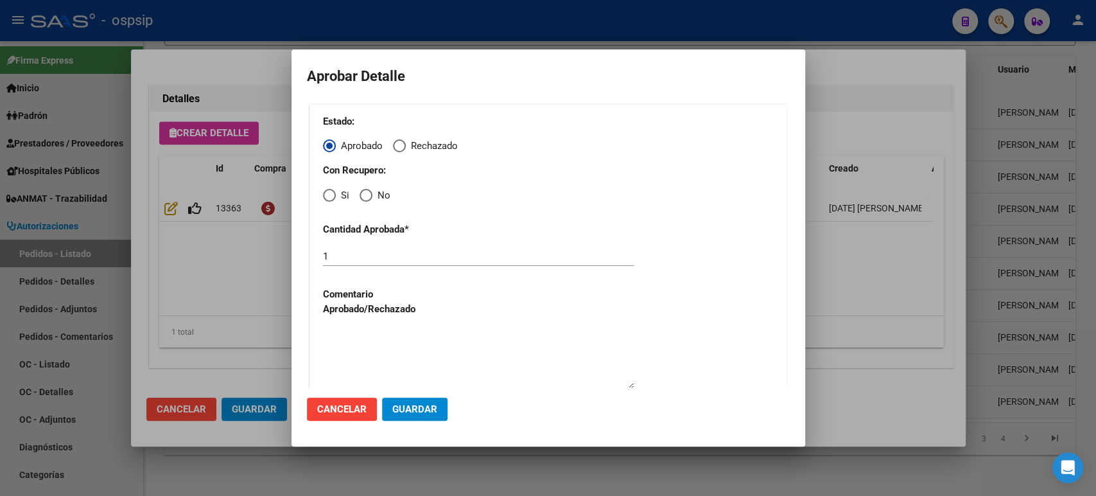
click at [329, 197] on span "Elija una opción" at bounding box center [329, 195] width 13 height 13
click at [329, 197] on input "Si" at bounding box center [329, 195] width 13 height 13
radio input "true"
click at [433, 414] on span "Guardar" at bounding box center [414, 409] width 45 height 12
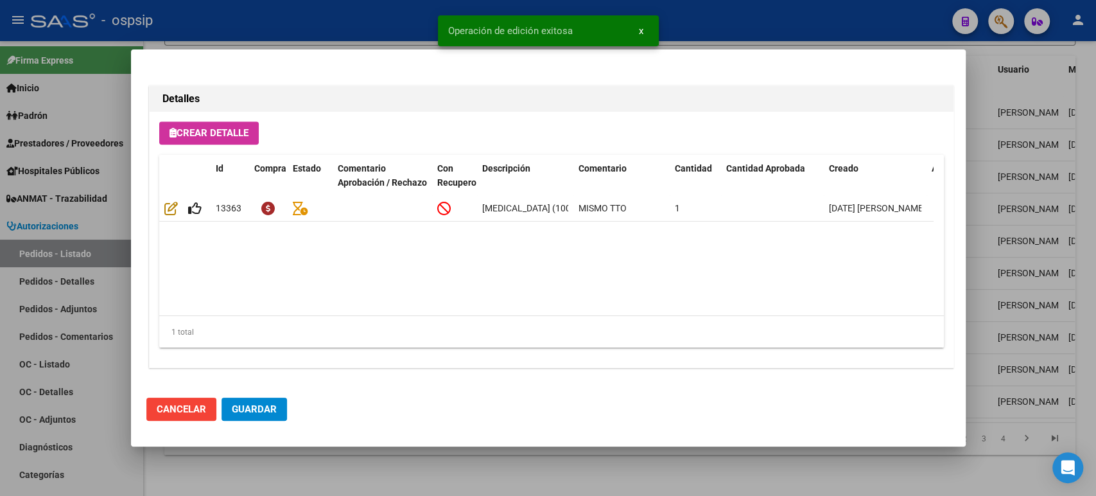
type input "[GEOGRAPHIC_DATA], [PERSON_NAME][STREET_ADDRESS][PERSON_NAME]"
type input "[PHONE_NUMBER]"
click at [269, 412] on span "Guardar" at bounding box center [254, 409] width 45 height 12
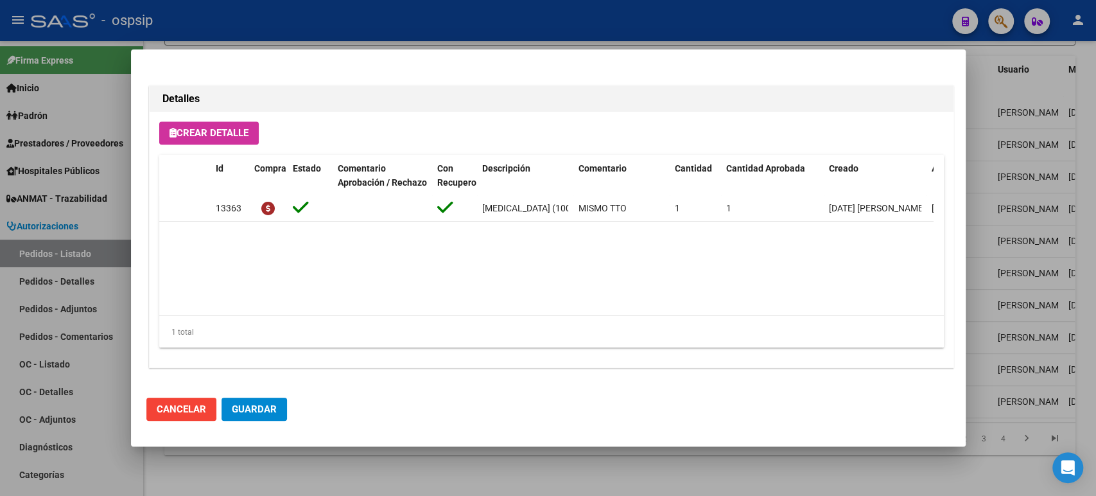
click at [263, 401] on button "Guardar" at bounding box center [255, 409] width 66 height 23
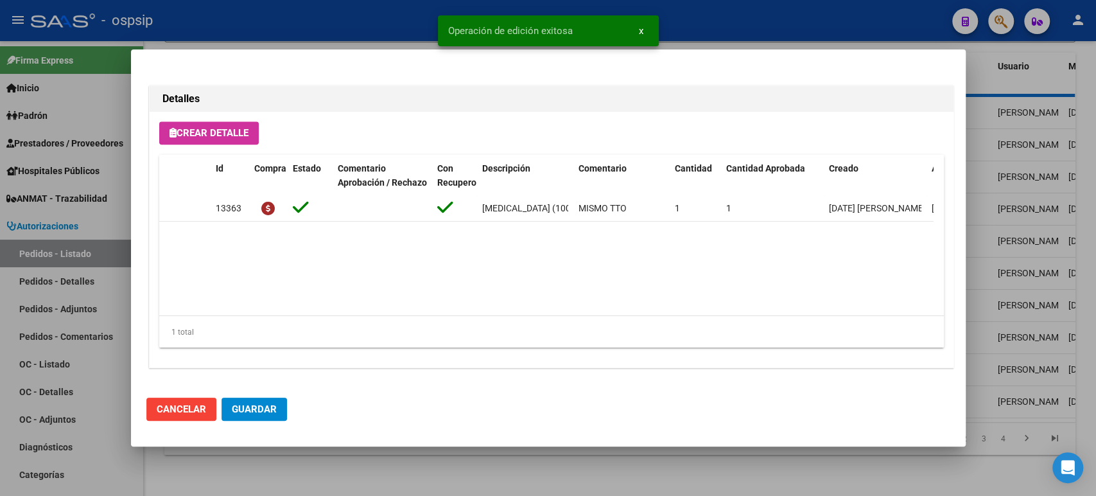
click at [1026, 206] on div at bounding box center [548, 248] width 1096 height 496
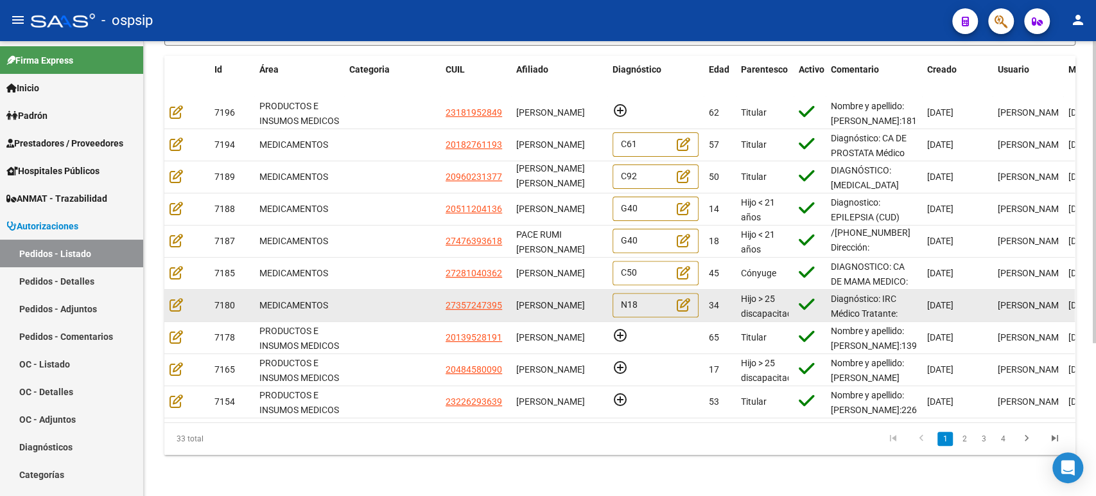
scroll to position [0, 0]
drag, startPoint x: 543, startPoint y: 307, endPoint x: 516, endPoint y: 290, distance: 32.6
click at [516, 298] on div "[PERSON_NAME]" at bounding box center [559, 305] width 86 height 15
copy span "[PERSON_NAME]"
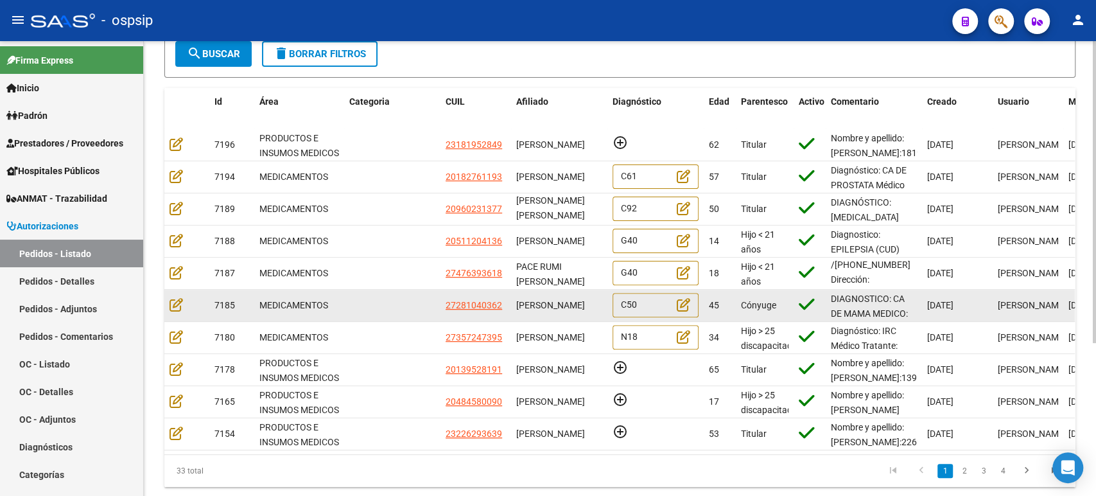
scroll to position [214, 0]
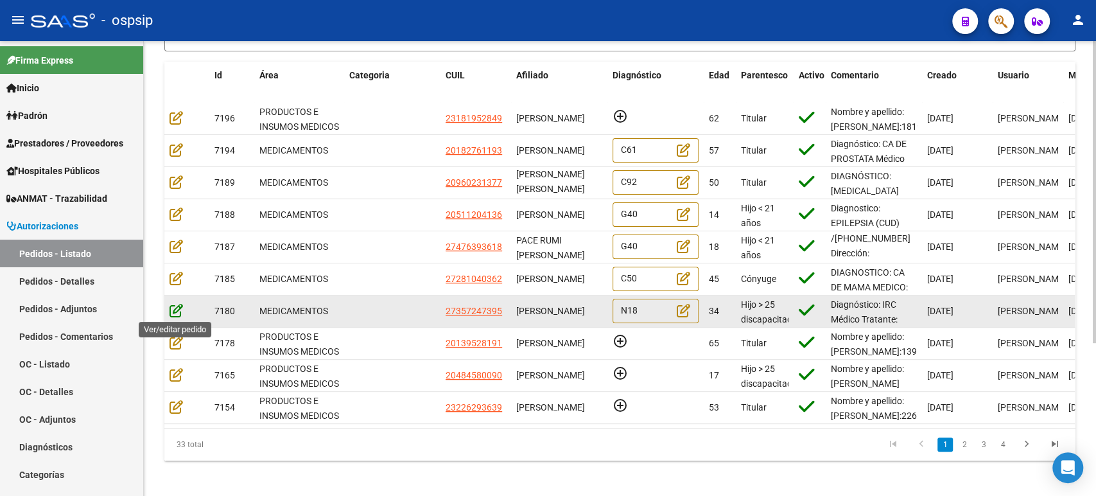
click at [175, 313] on icon at bounding box center [176, 310] width 13 height 14
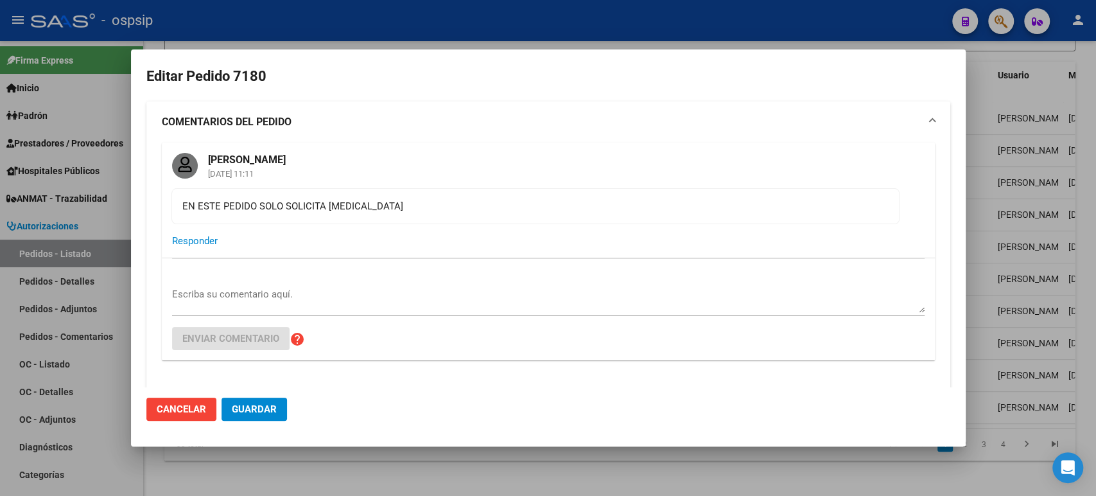
type input "[PERSON_NAME]"
type input "[GEOGRAPHIC_DATA], [PERSON_NAME], CAMPICHUELO 2985"
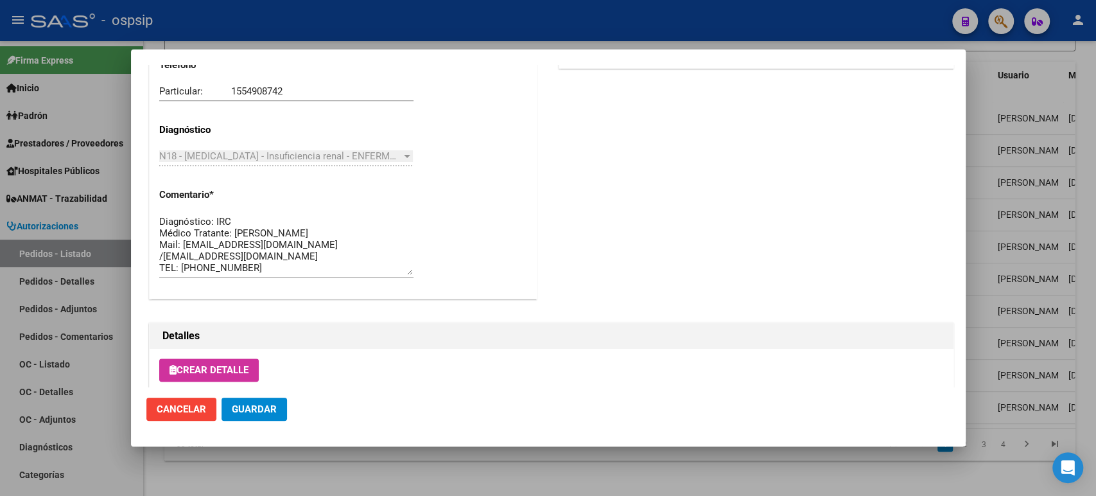
scroll to position [1165, 0]
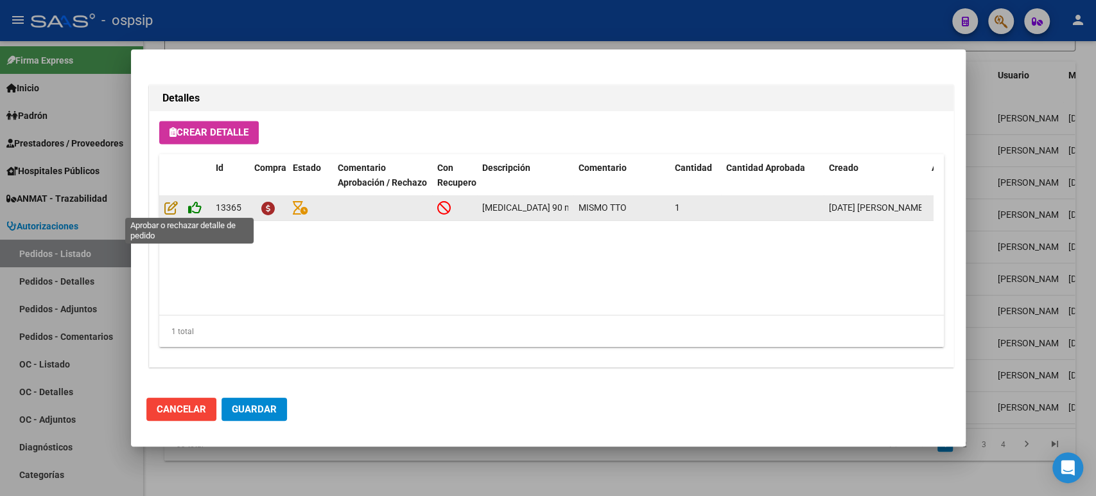
click at [197, 204] on icon at bounding box center [194, 207] width 13 height 14
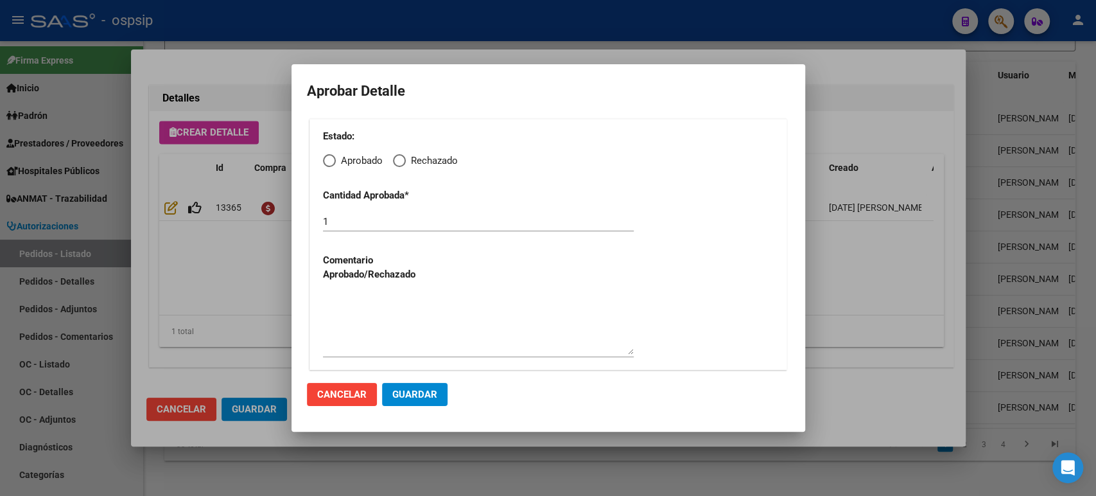
click at [333, 162] on span "Elija una opción" at bounding box center [329, 160] width 13 height 13
click at [333, 162] on input "Aprobado" at bounding box center [329, 160] width 13 height 13
radio input "true"
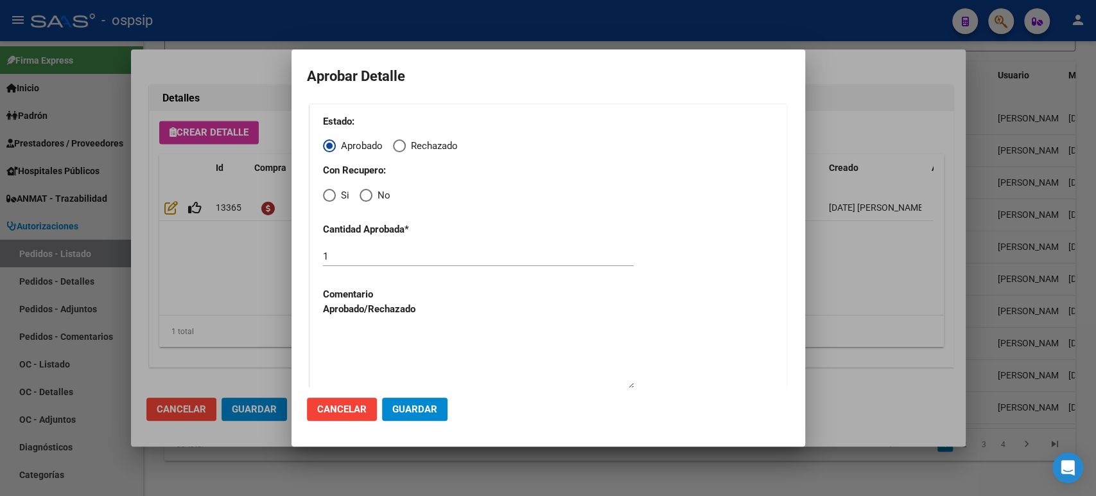
drag, startPoint x: 324, startPoint y: 199, endPoint x: 331, endPoint y: 207, distance: 10.9
click at [324, 199] on span "Elija una opción" at bounding box center [329, 195] width 13 height 13
click at [324, 199] on input "Si" at bounding box center [329, 195] width 13 height 13
radio input "true"
click at [432, 410] on span "Guardar" at bounding box center [414, 409] width 45 height 12
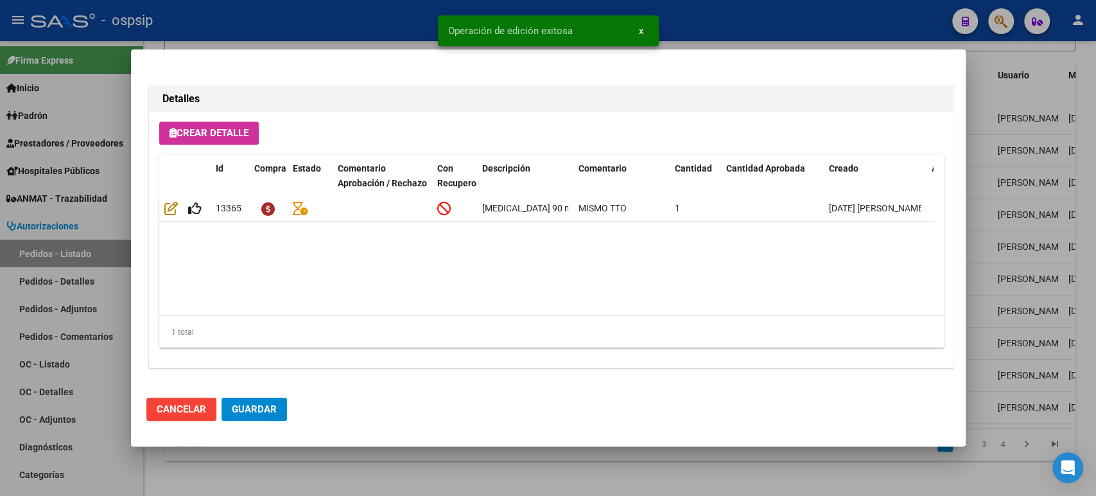
type input "[PERSON_NAME]"
type input "[GEOGRAPHIC_DATA], [PERSON_NAME], CAMPICHUELO 2985"
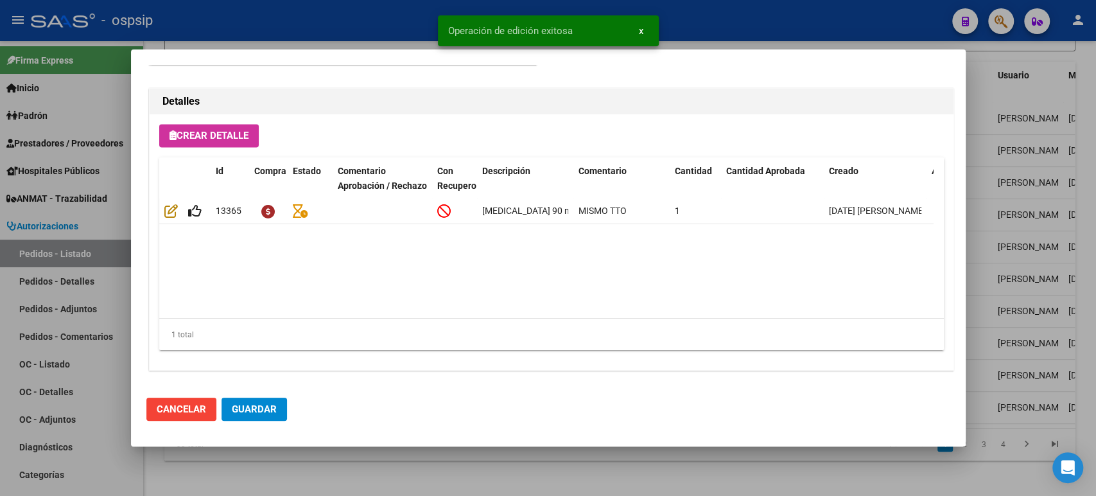
click at [270, 410] on span "Guardar" at bounding box center [254, 409] width 45 height 12
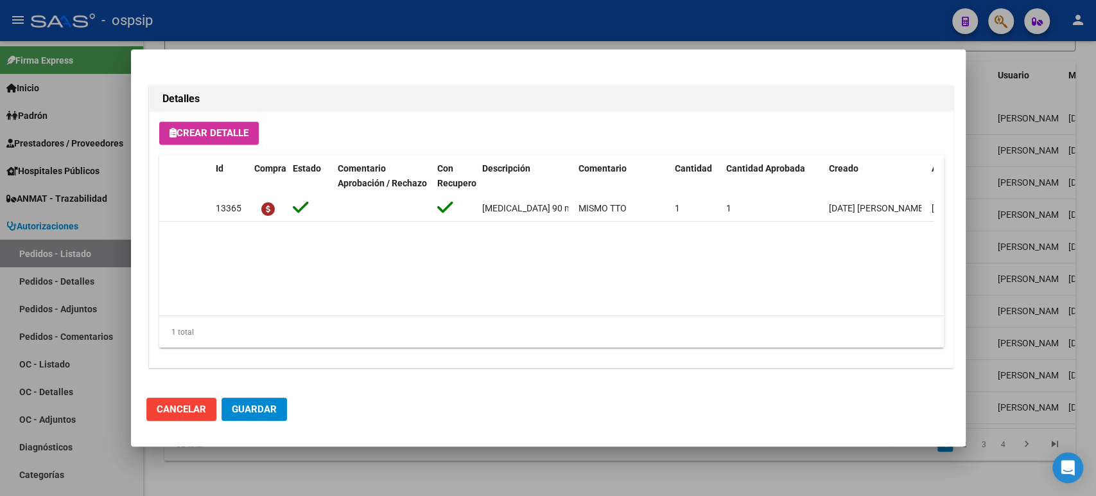
click at [277, 417] on button "Guardar" at bounding box center [255, 409] width 66 height 23
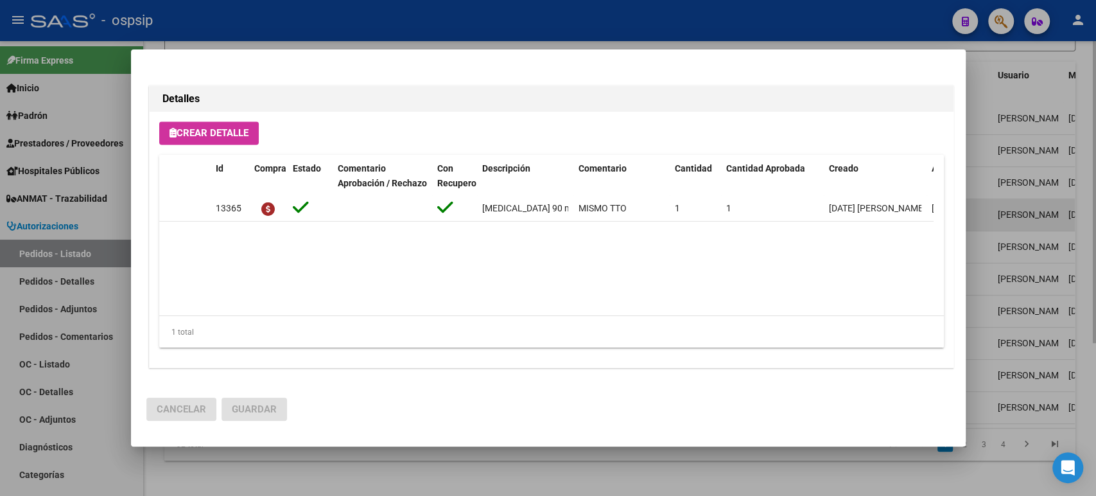
click at [1008, 225] on div at bounding box center [548, 248] width 1096 height 496
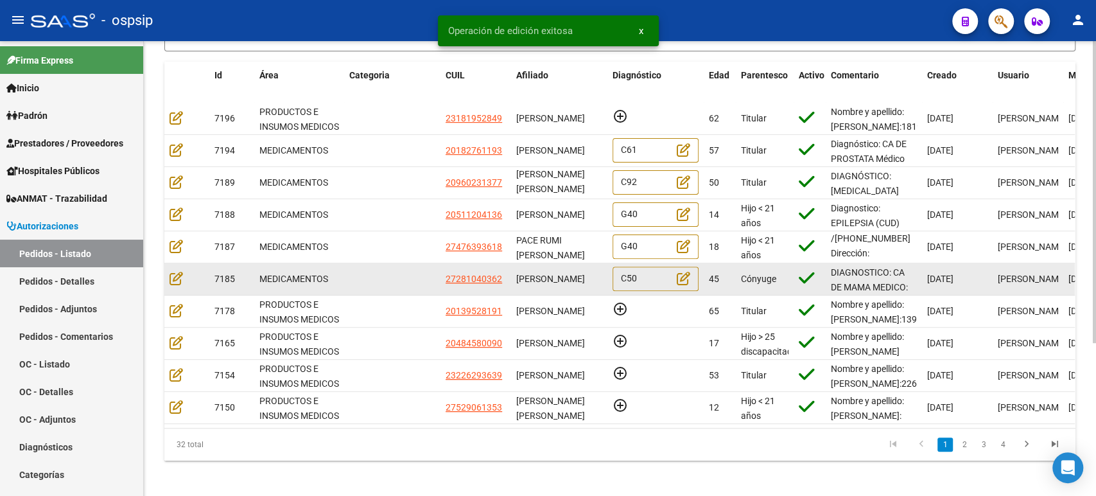
scroll to position [0, 0]
drag, startPoint x: 570, startPoint y: 284, endPoint x: 519, endPoint y: 271, distance: 53.0
click at [519, 272] on div "[PERSON_NAME]" at bounding box center [559, 279] width 86 height 15
click at [520, 274] on span "[PERSON_NAME]" at bounding box center [550, 279] width 69 height 10
drag, startPoint x: 518, startPoint y: 271, endPoint x: 583, endPoint y: 286, distance: 66.7
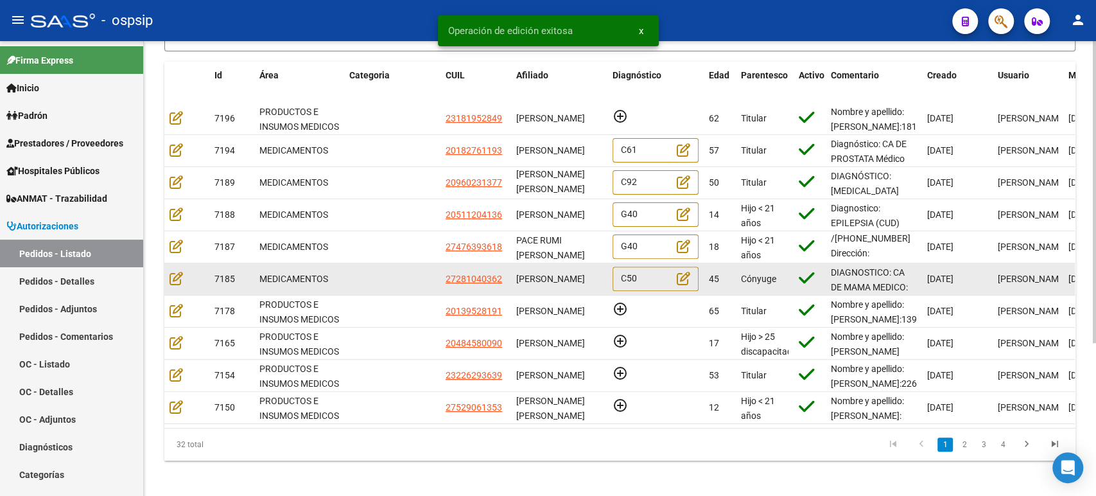
click at [577, 286] on div "[PERSON_NAME]" at bounding box center [559, 279] width 86 height 15
copy span "[PERSON_NAME]"
